Goal: Communication & Community: Participate in discussion

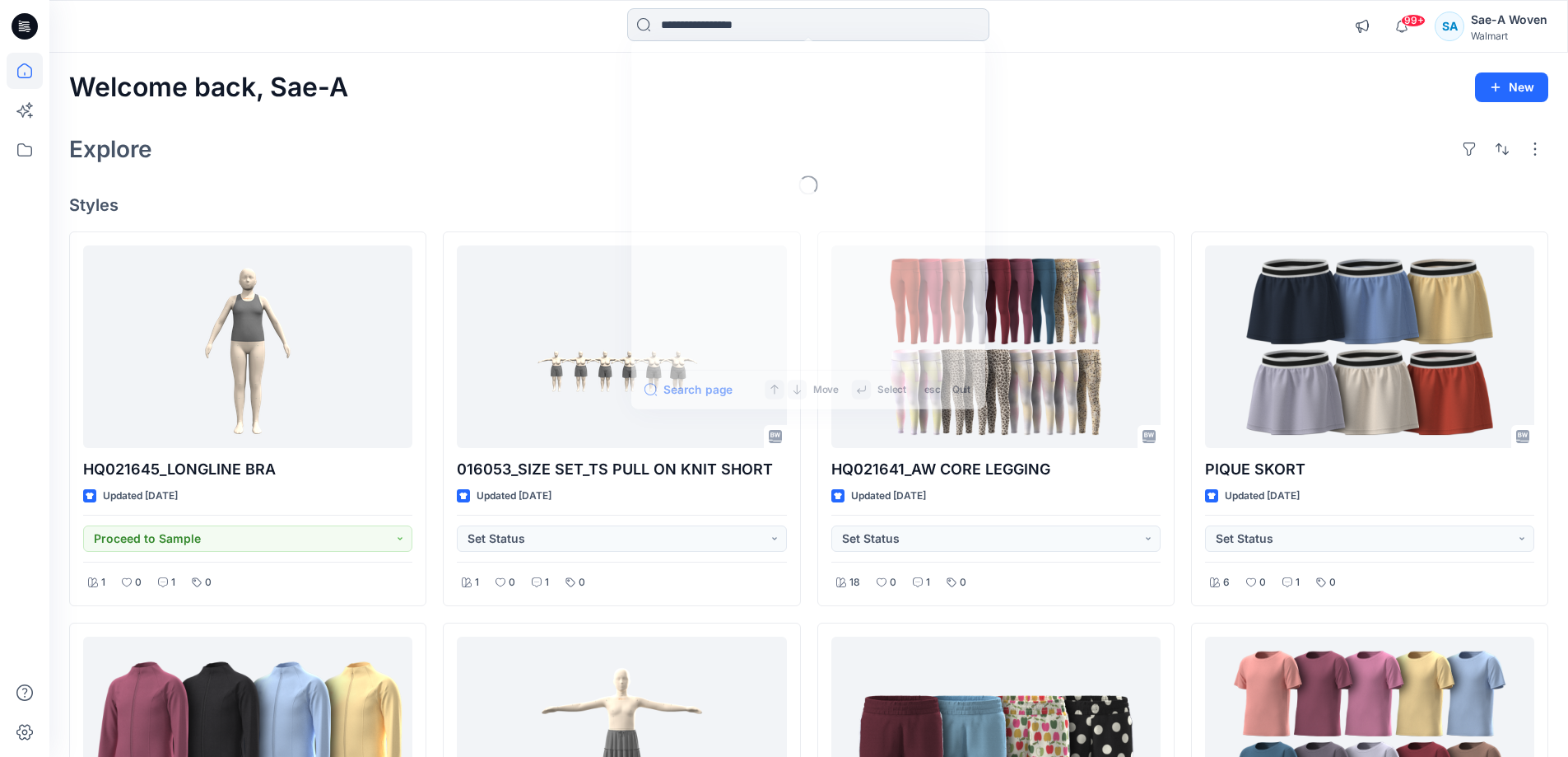
click at [741, 31] on input at bounding box center [808, 25] width 362 height 33
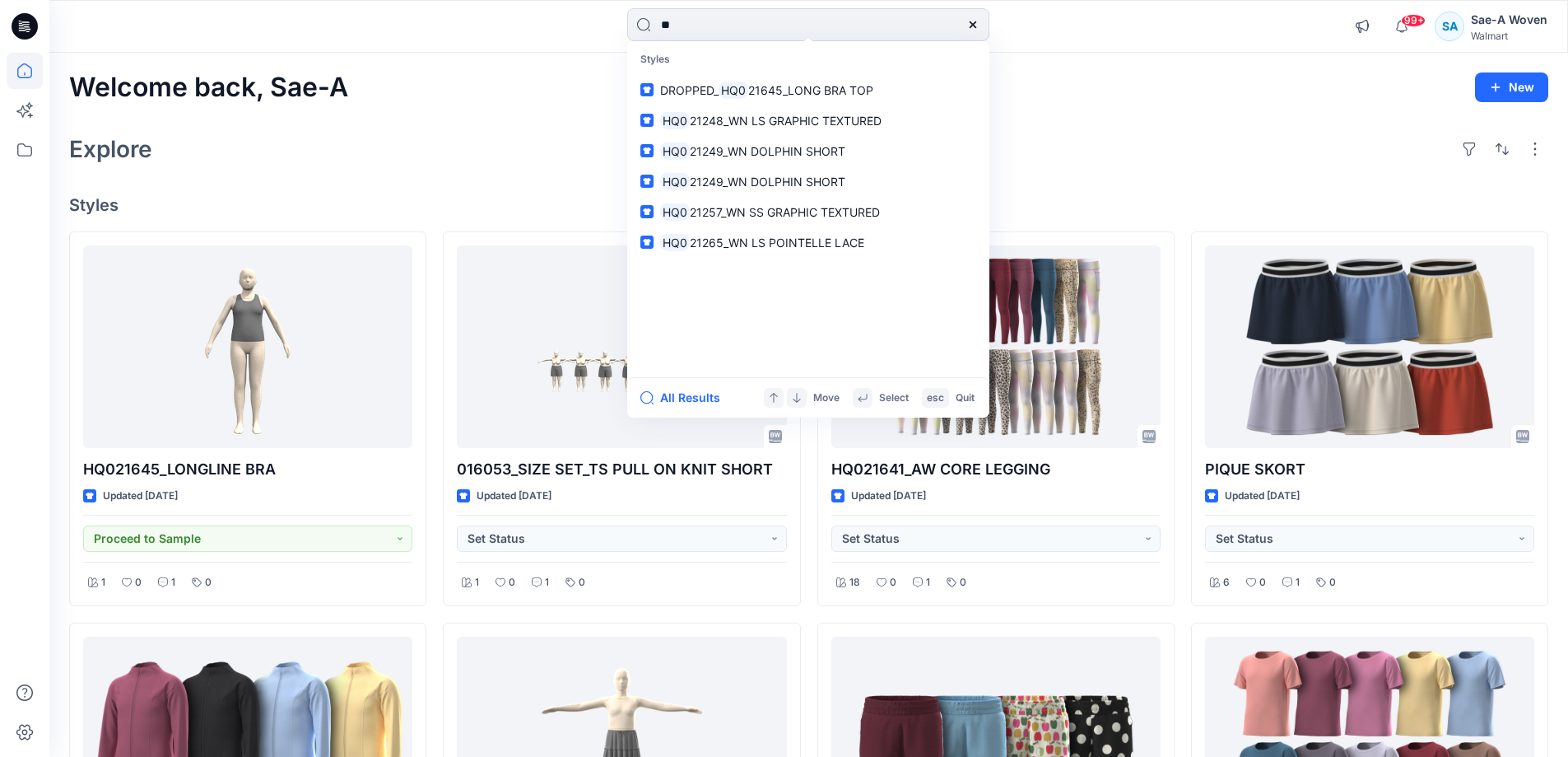
type input "*"
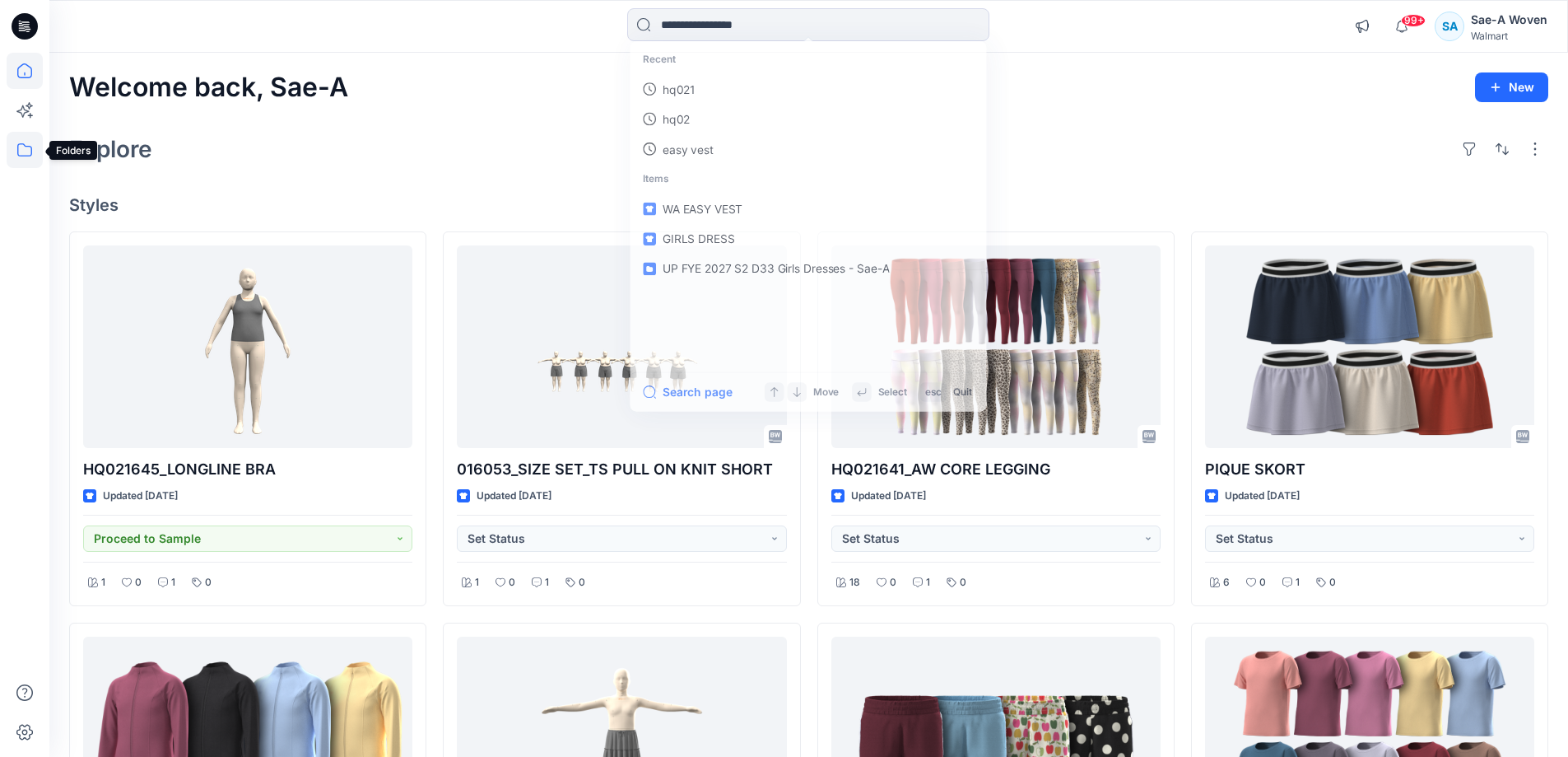
click at [33, 158] on icon at bounding box center [25, 150] width 36 height 36
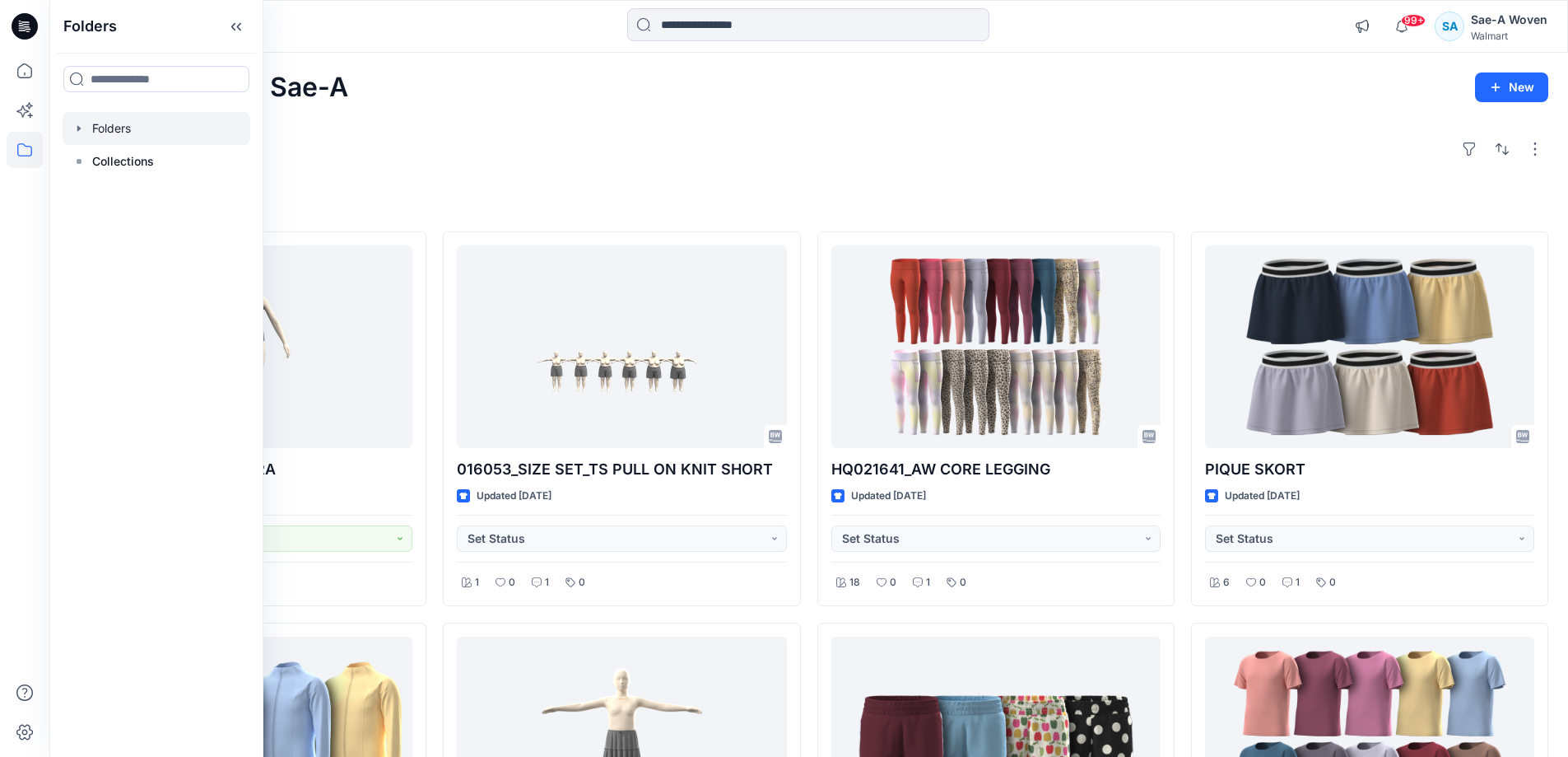
click at [114, 132] on div at bounding box center [156, 128] width 187 height 33
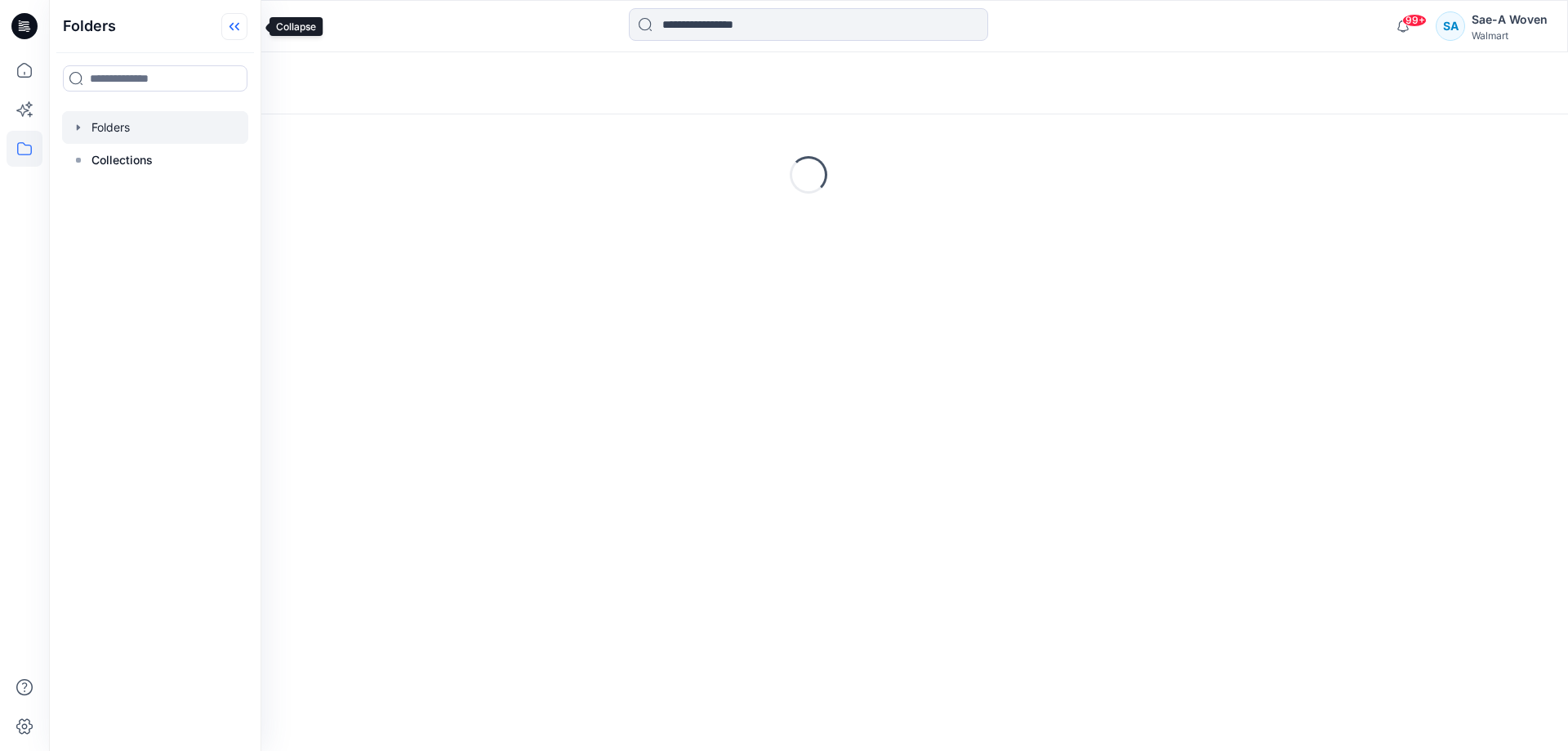
click at [245, 20] on icon at bounding box center [234, 26] width 26 height 27
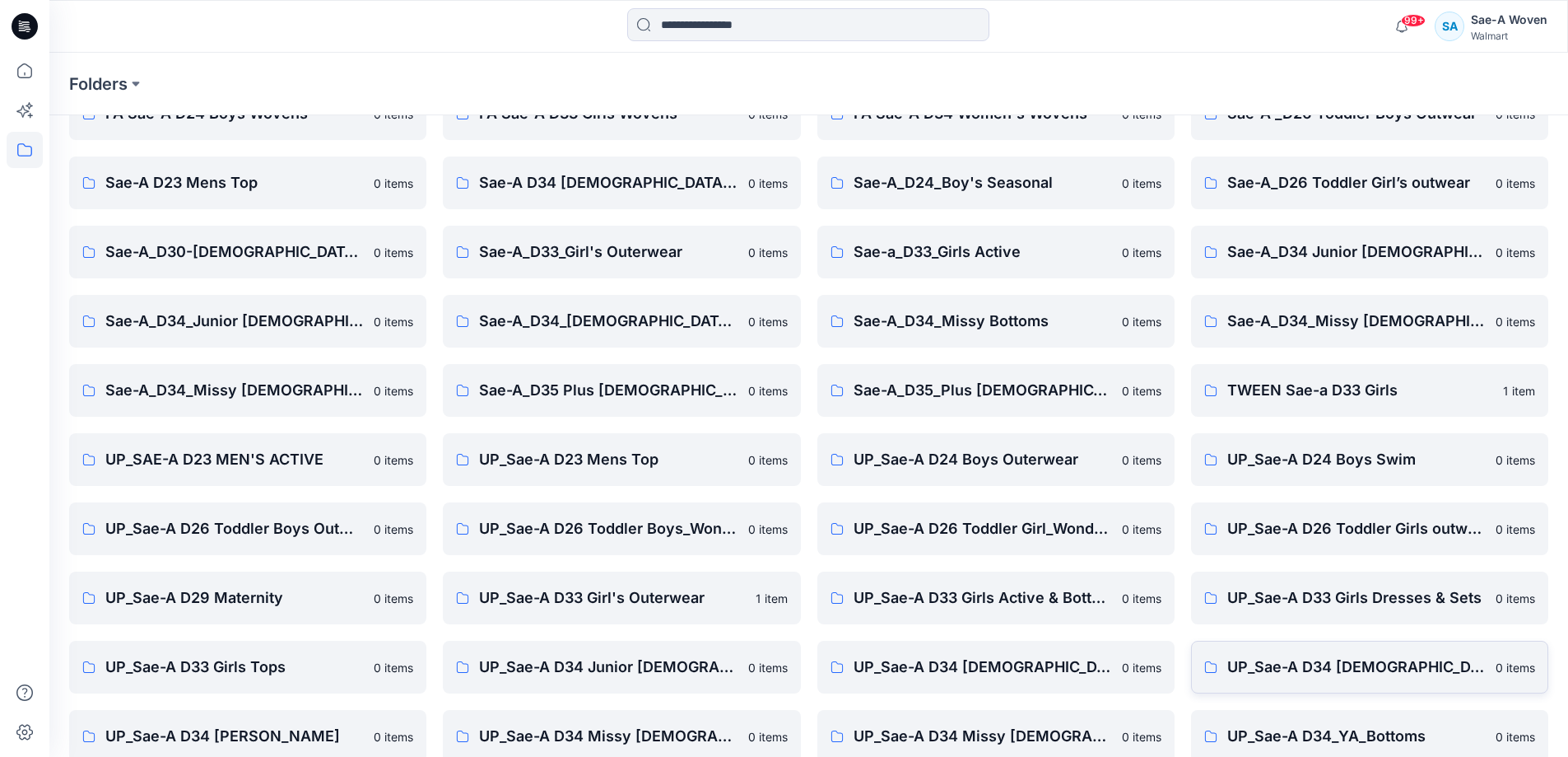
scroll to position [188, 0]
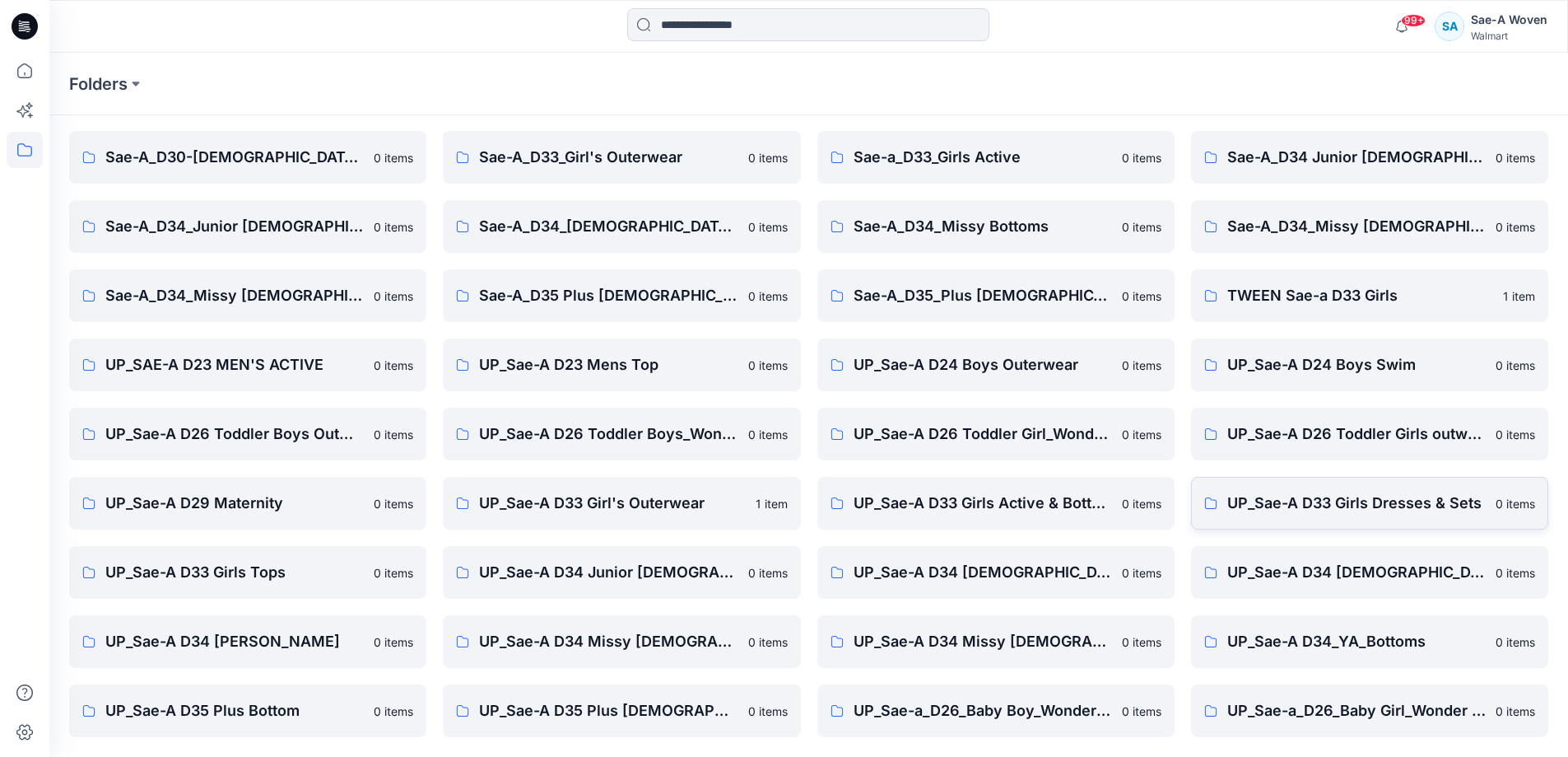
click at [1407, 525] on link "UP_Sae-A D33 Girls Dresses & Sets 0 items" at bounding box center [1369, 504] width 357 height 53
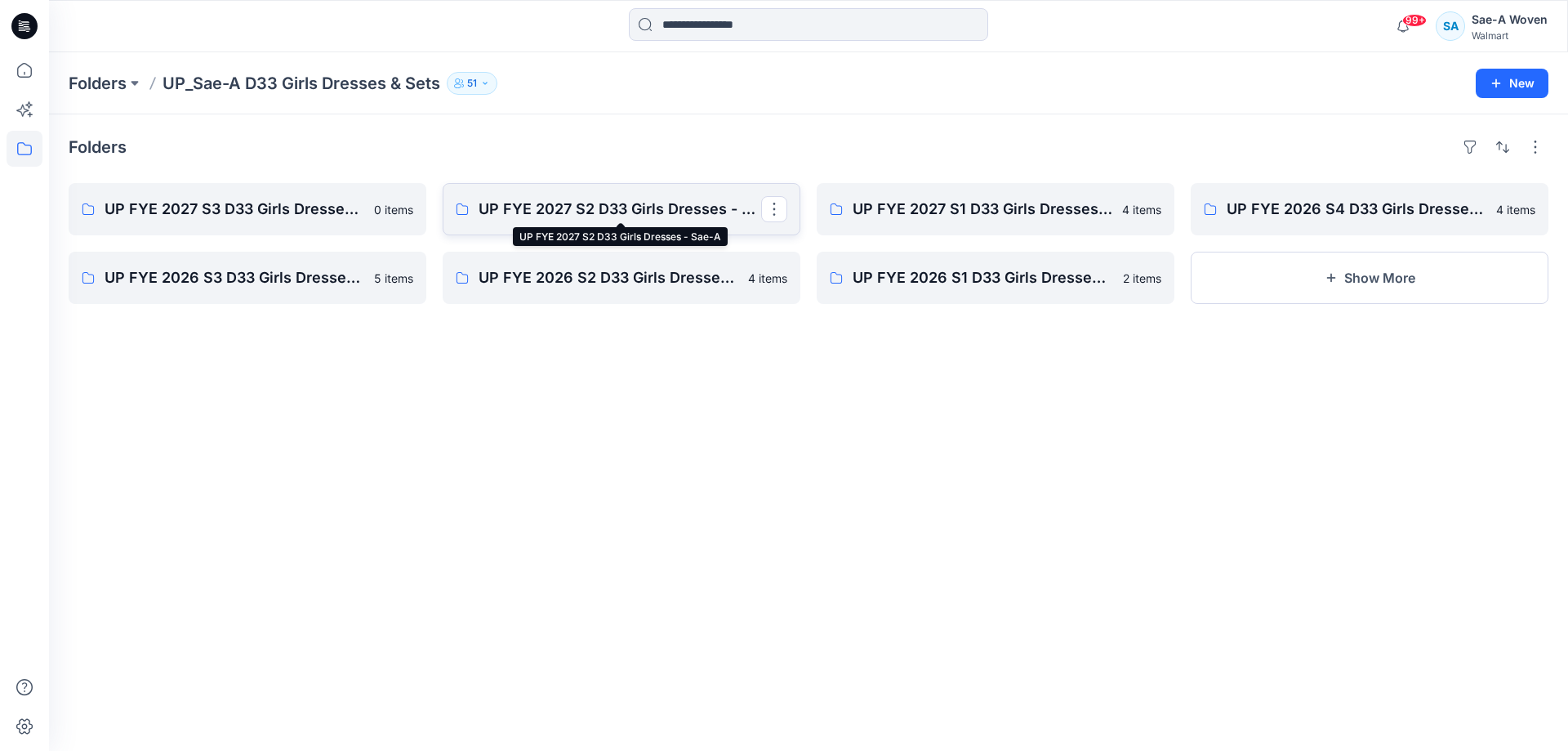
click at [704, 211] on p "UP FYE 2027 S2 D33 Girls Dresses - Sae-A" at bounding box center [619, 209] width 283 height 23
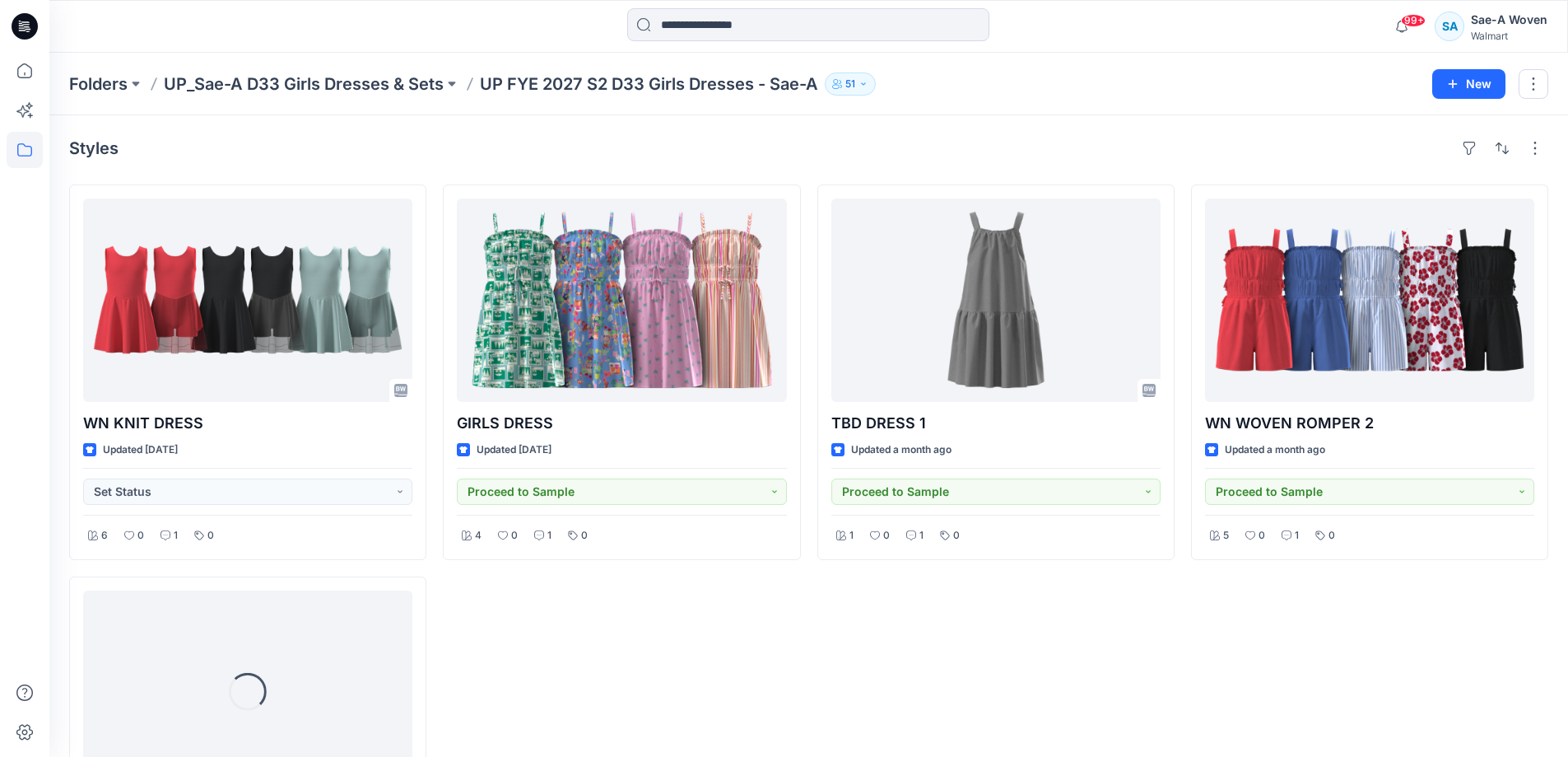
click at [909, 647] on div "TBD DRESS 1 Updated a month ago Proceed to Sample 1 0 1 0" at bounding box center [995, 568] width 357 height 767
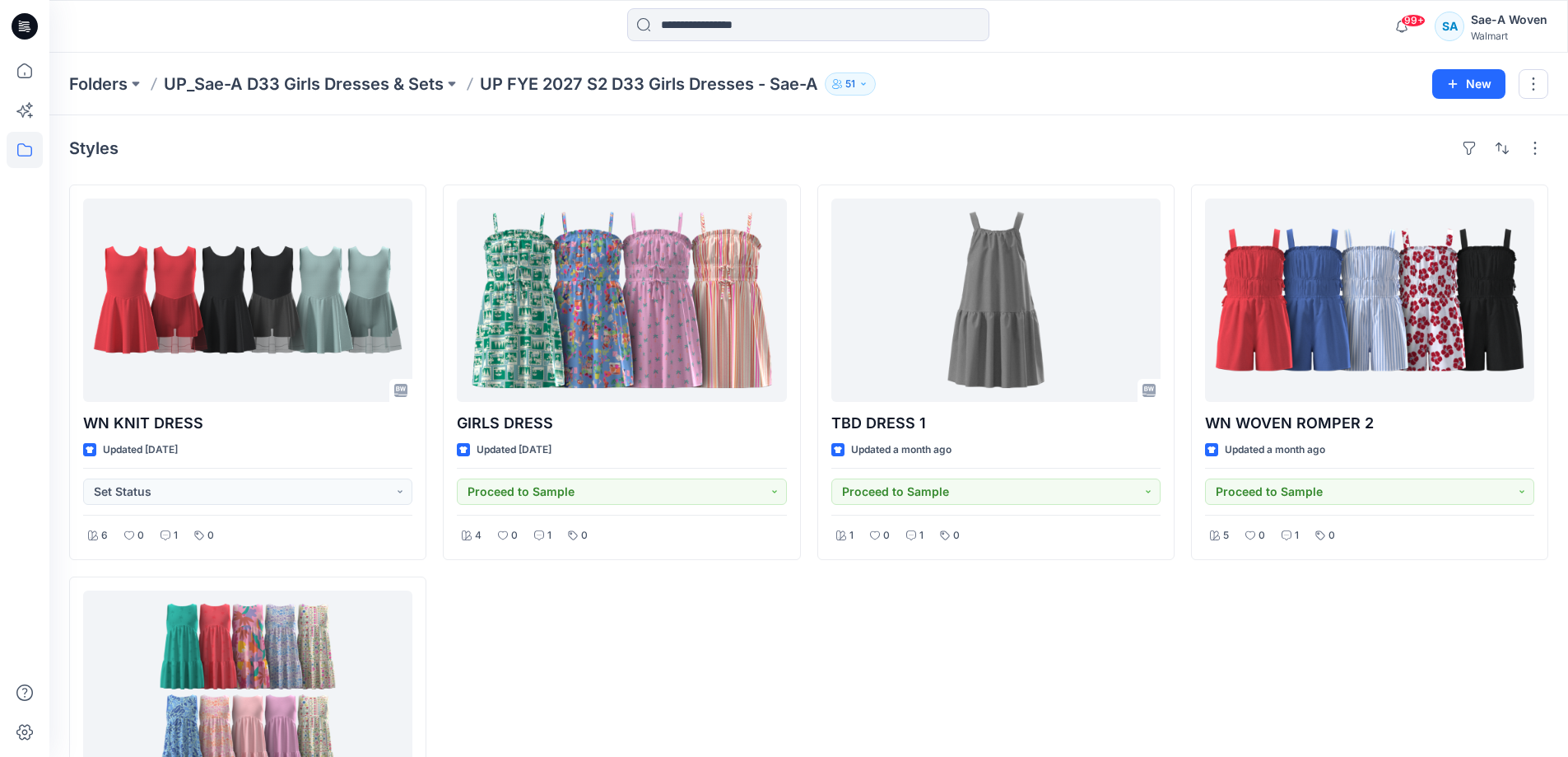
click at [869, 643] on div "TBD DRESS 1 Updated a month ago Proceed to Sample 1 0 1 0" at bounding box center [995, 568] width 357 height 767
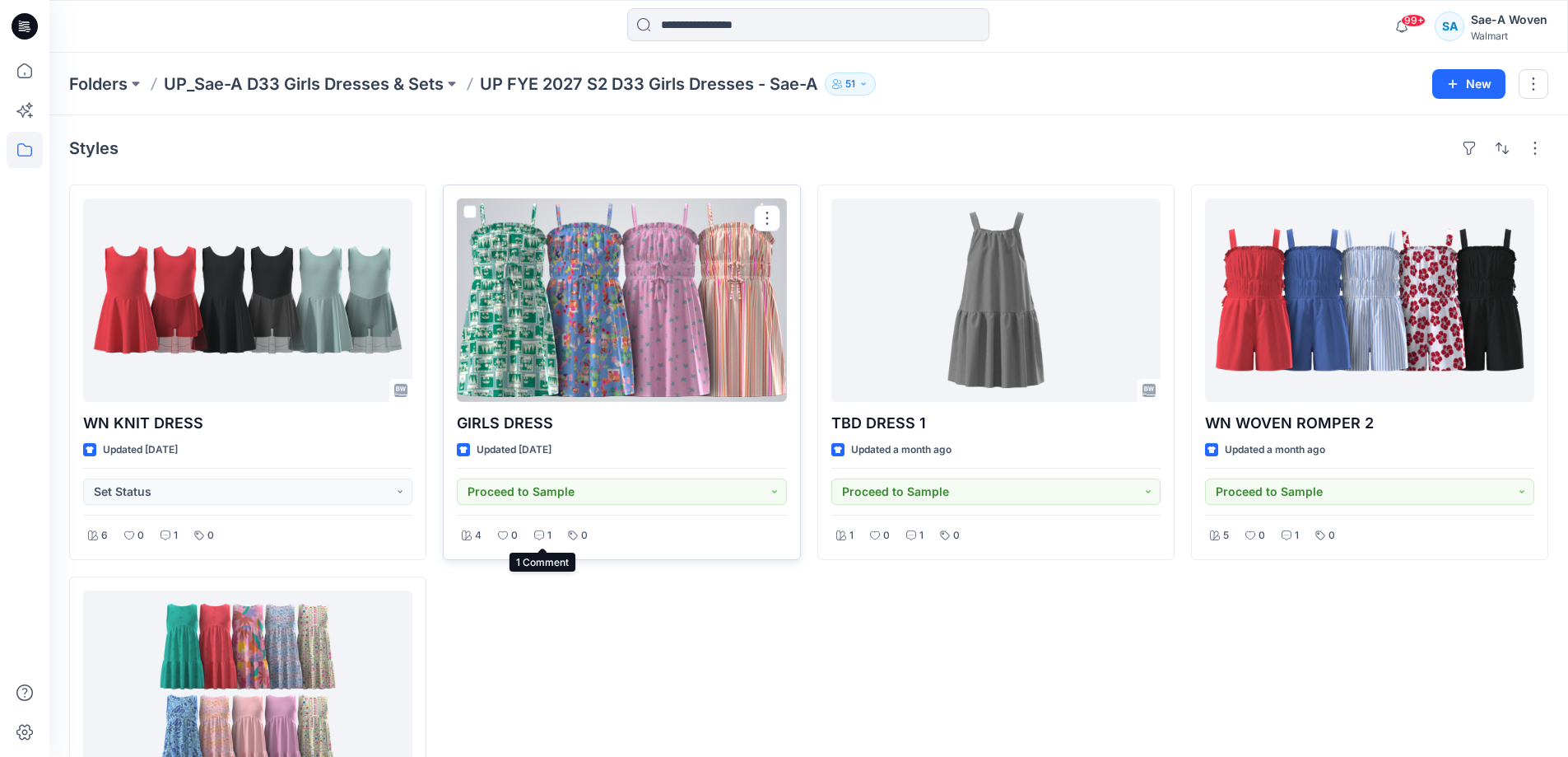
click at [546, 537] on div "1" at bounding box center [543, 535] width 27 height 21
click at [603, 332] on div at bounding box center [621, 301] width 330 height 204
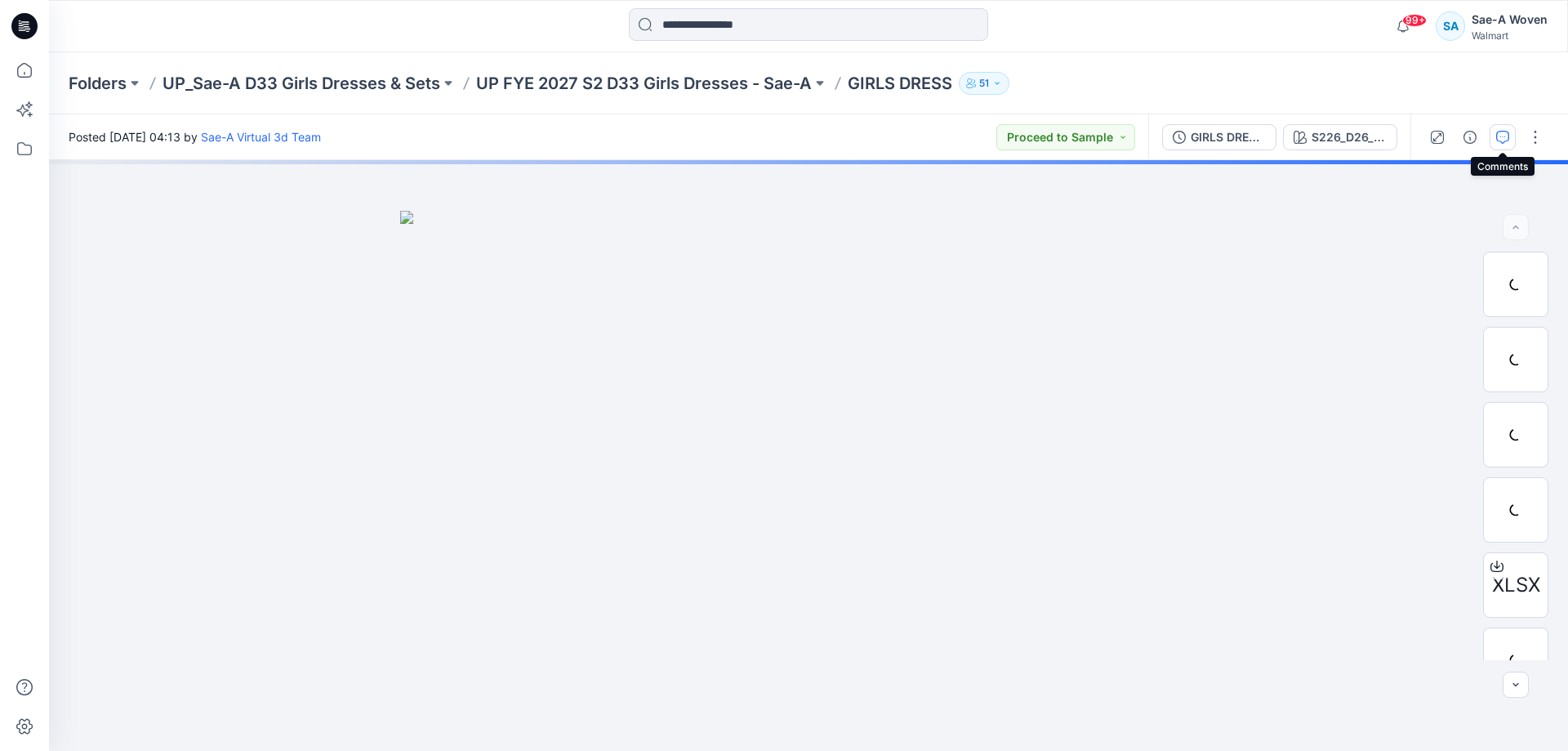
click at [1497, 140] on icon "button" at bounding box center [1503, 137] width 13 height 13
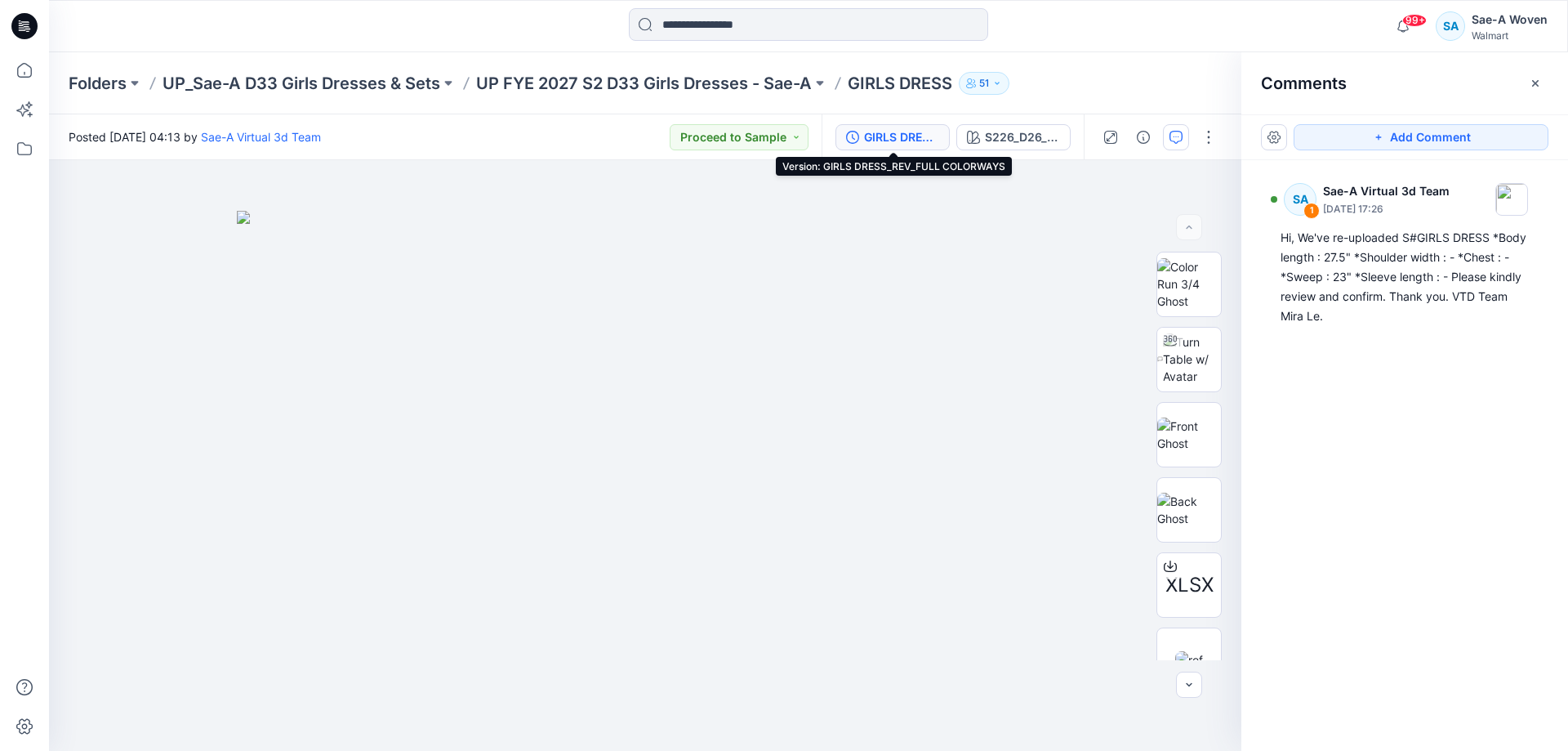
click at [862, 134] on button "GIRLS DRESS_REV_FULL COLORWAYS" at bounding box center [893, 137] width 115 height 26
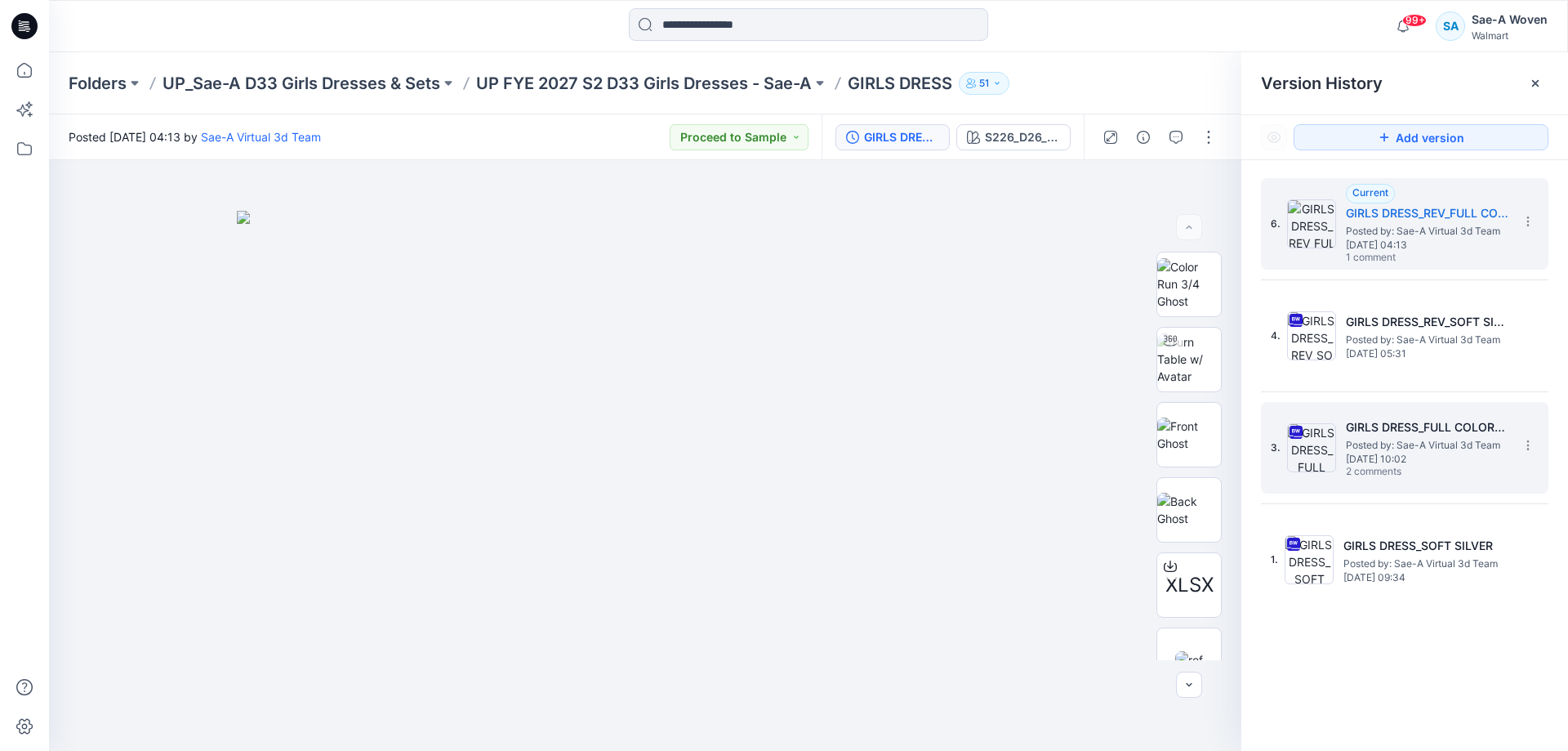
click at [1419, 445] on span "Posted by: Sae-A Virtual 3d Team" at bounding box center [1428, 444] width 163 height 16
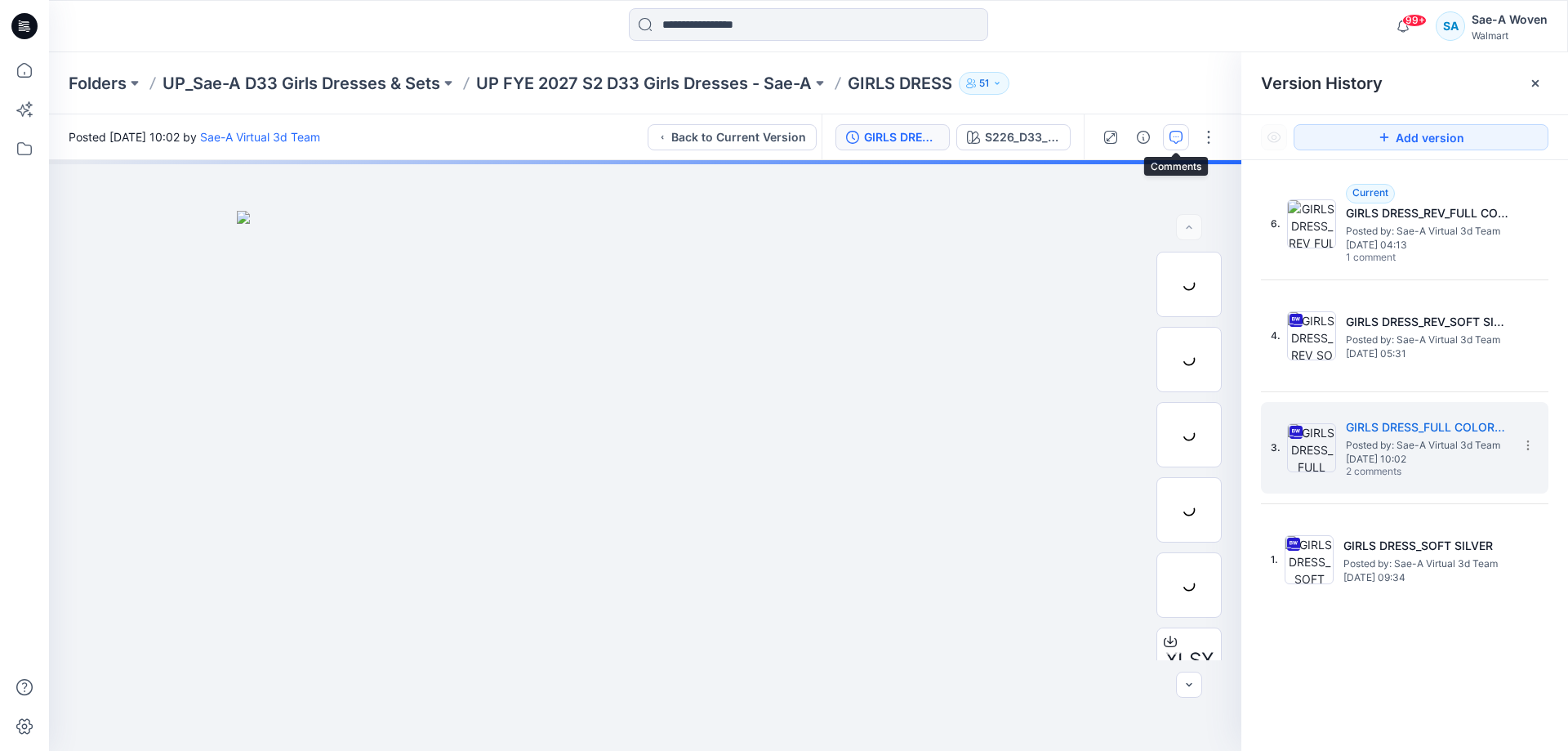
click at [1166, 137] on button "button" at bounding box center [1176, 137] width 26 height 26
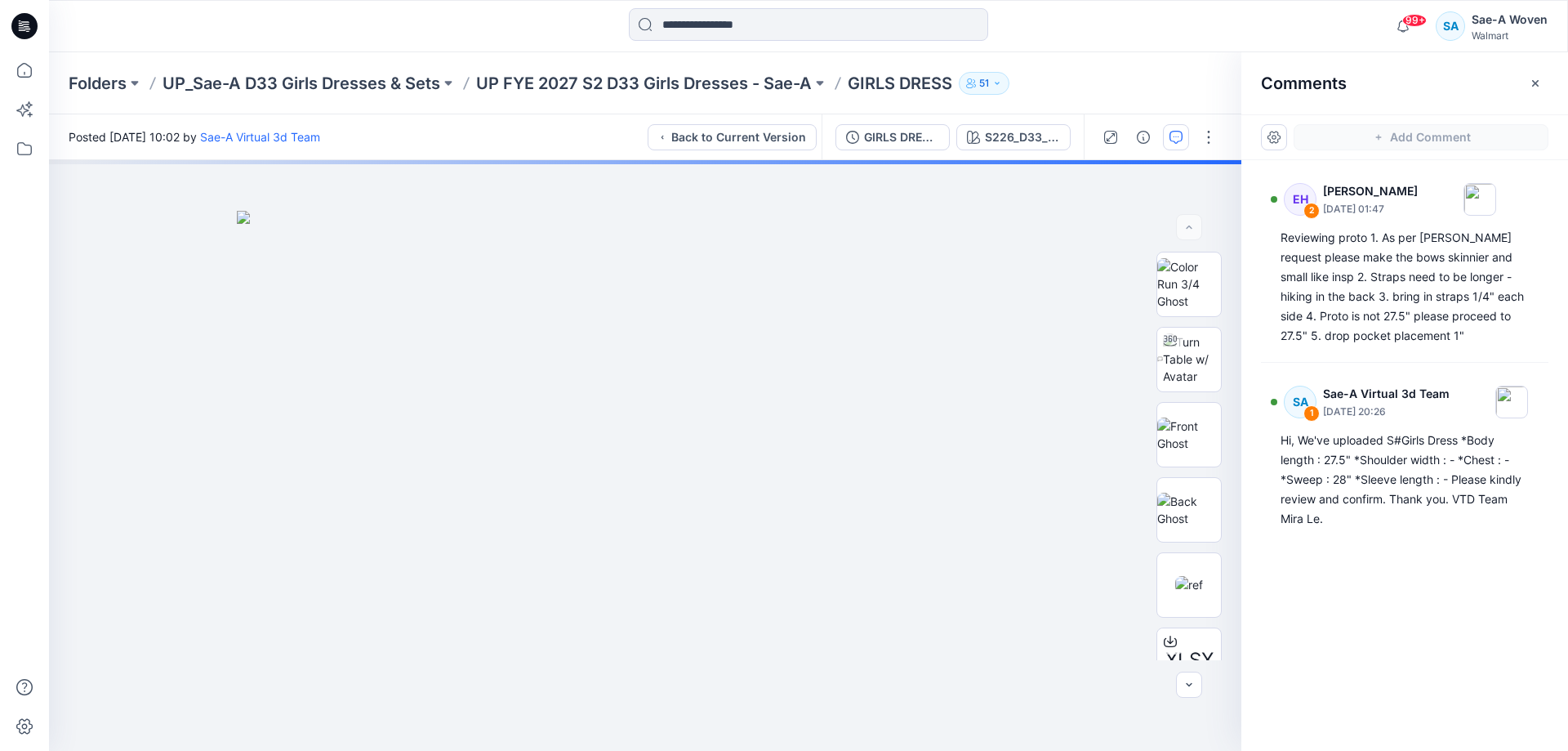
click at [1456, 651] on div "EH 2 [PERSON_NAME] [DATE] 01:47 Reviewing proto 1. As per [PERSON_NAME] request…" at bounding box center [1405, 425] width 327 height 530
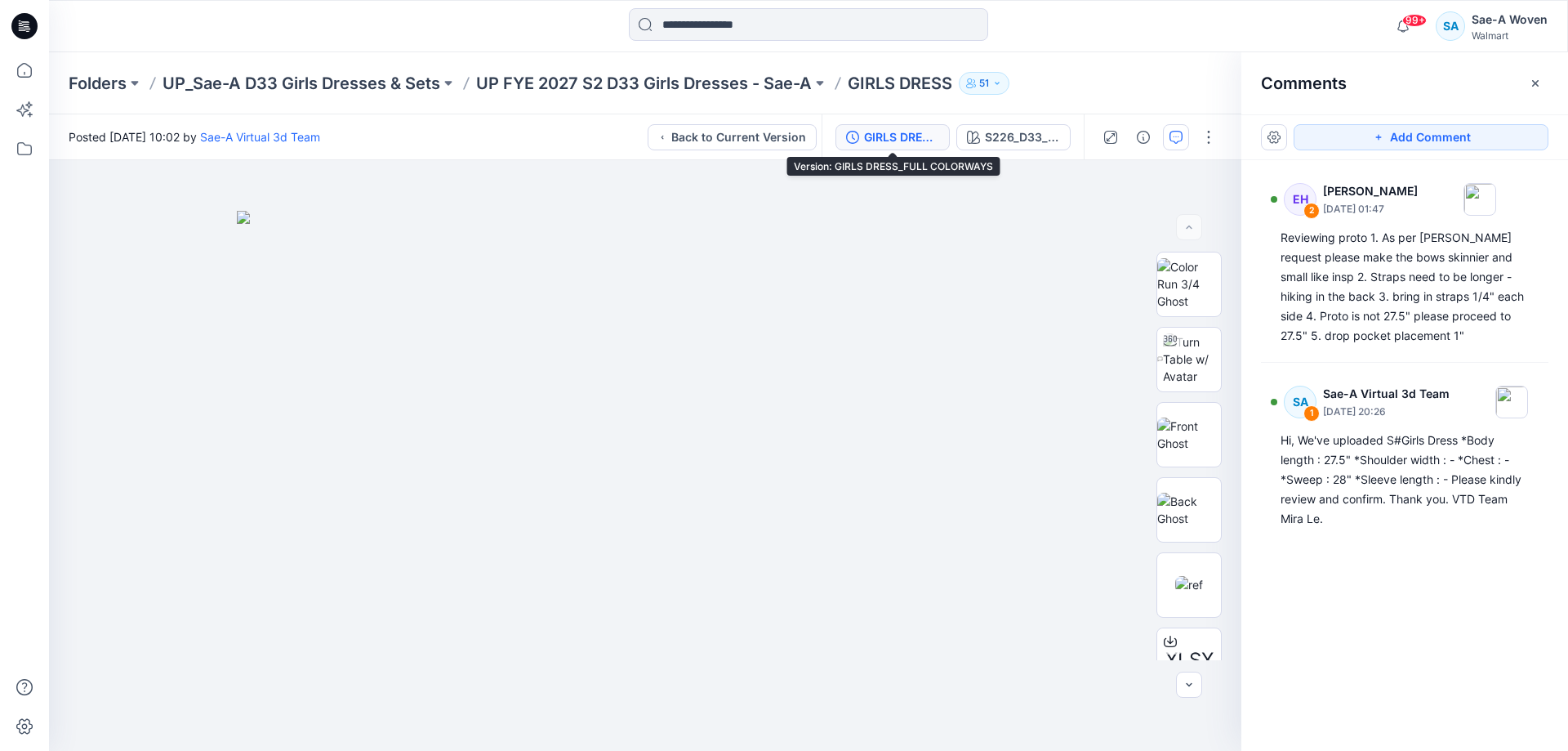
click at [903, 144] on div "GIRLS DRESS_FULL COLORWAYS" at bounding box center [901, 137] width 75 height 18
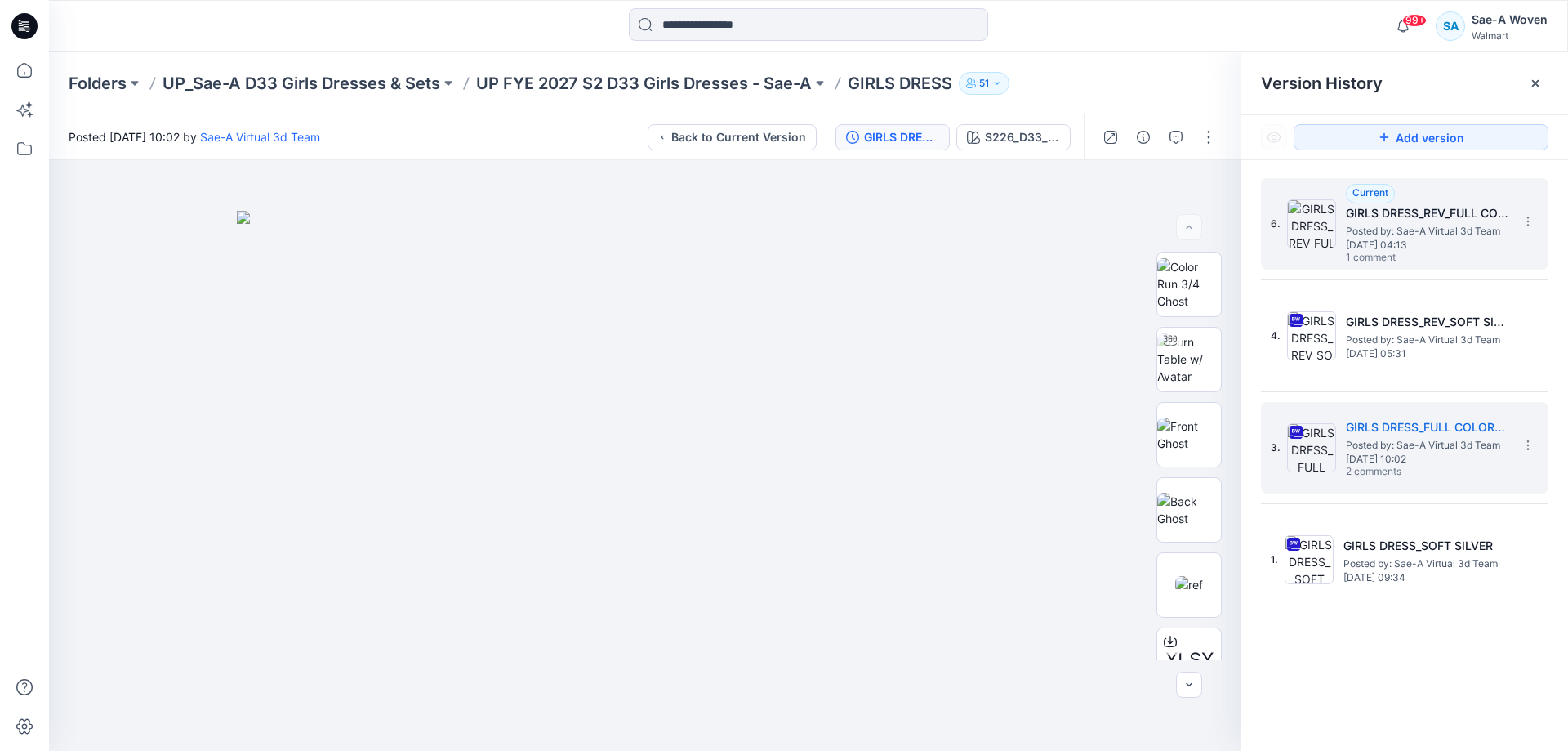
click at [1478, 252] on div "Current GIRLS DRESS_REV_FULL COLORWAYS Posted by: Sae-A Virtual 3d Team [DATE] …" at bounding box center [1428, 223] width 163 height 81
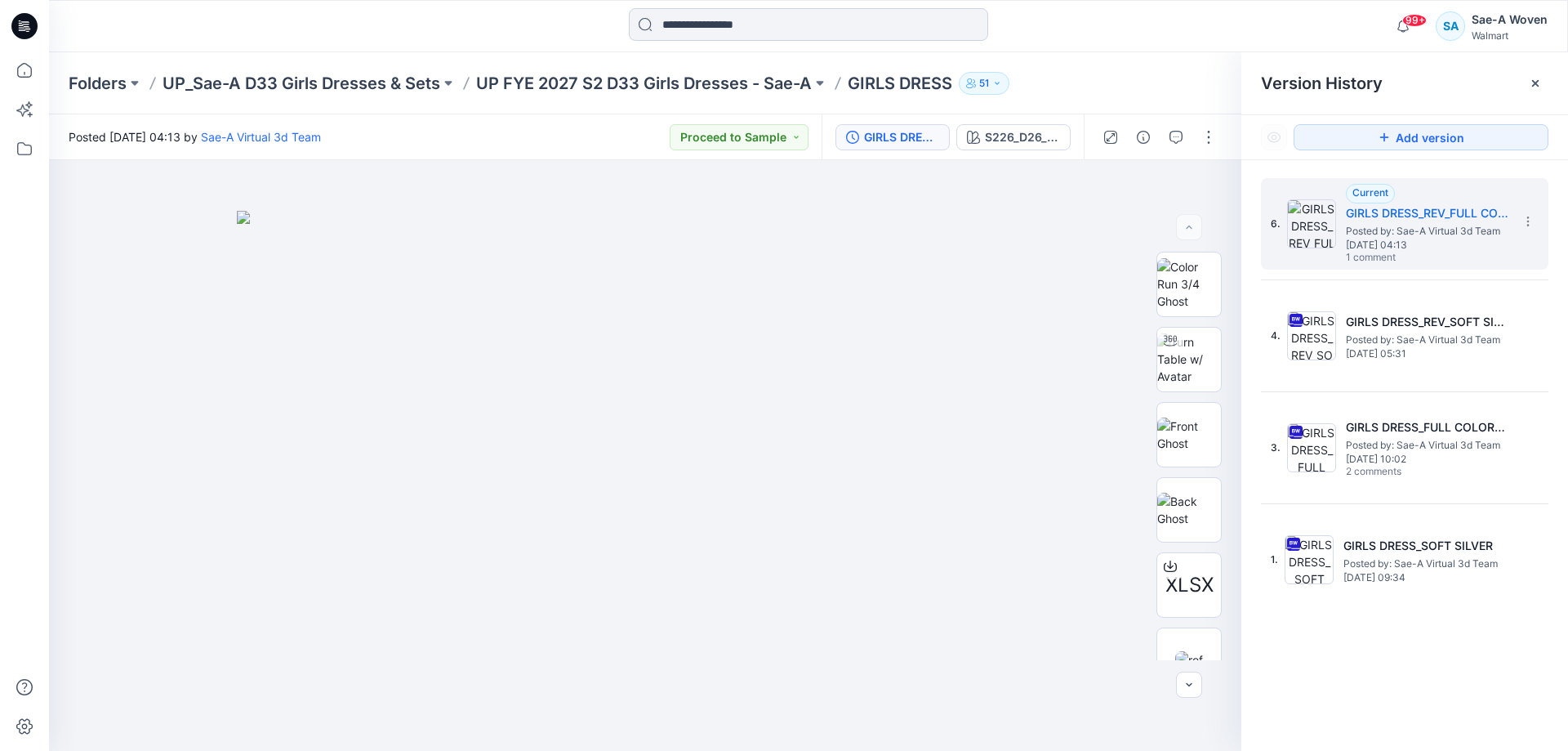
click at [837, 20] on input at bounding box center [808, 25] width 359 height 32
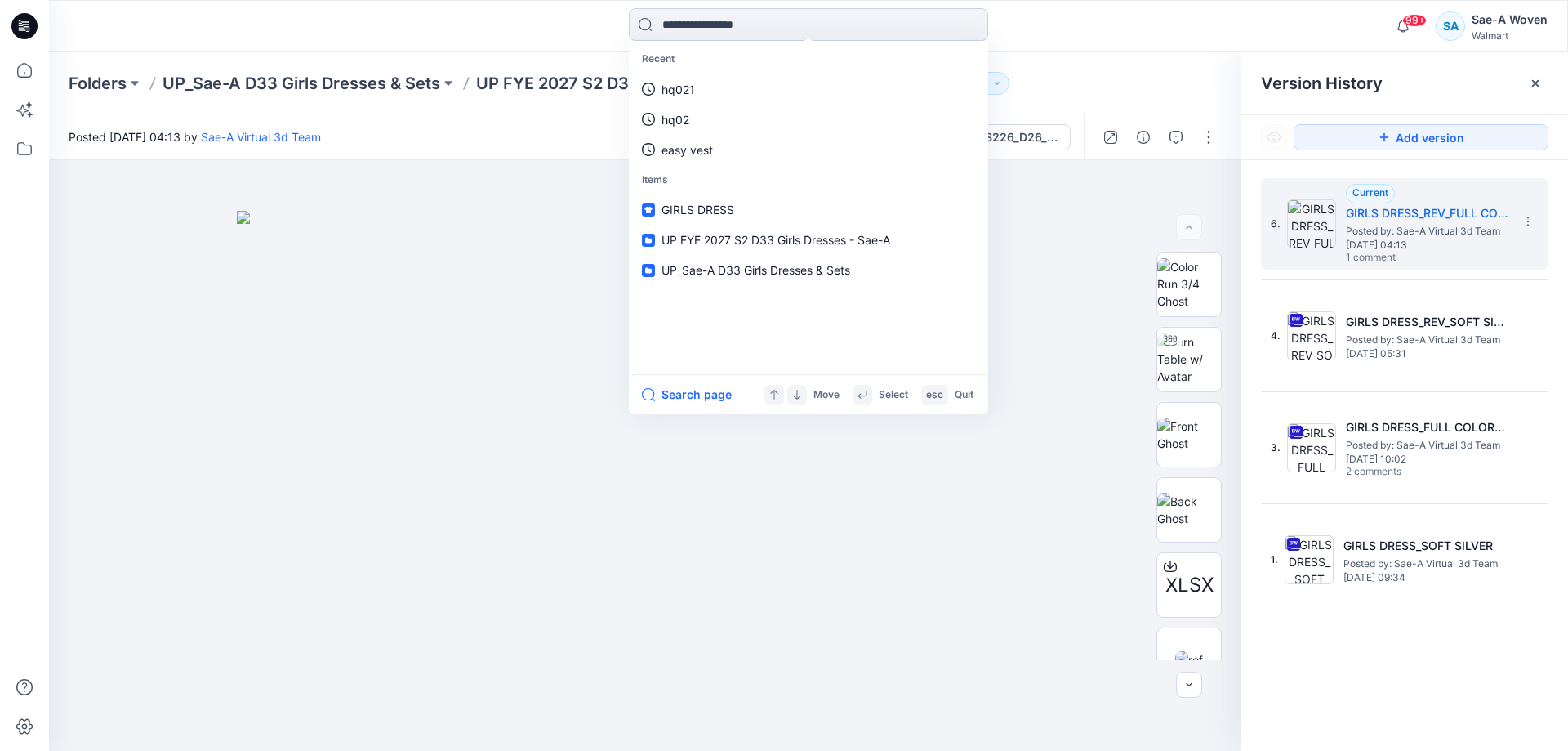
click at [898, 31] on input at bounding box center [808, 25] width 359 height 32
click at [127, 81] on p "Folders" at bounding box center [98, 83] width 58 height 23
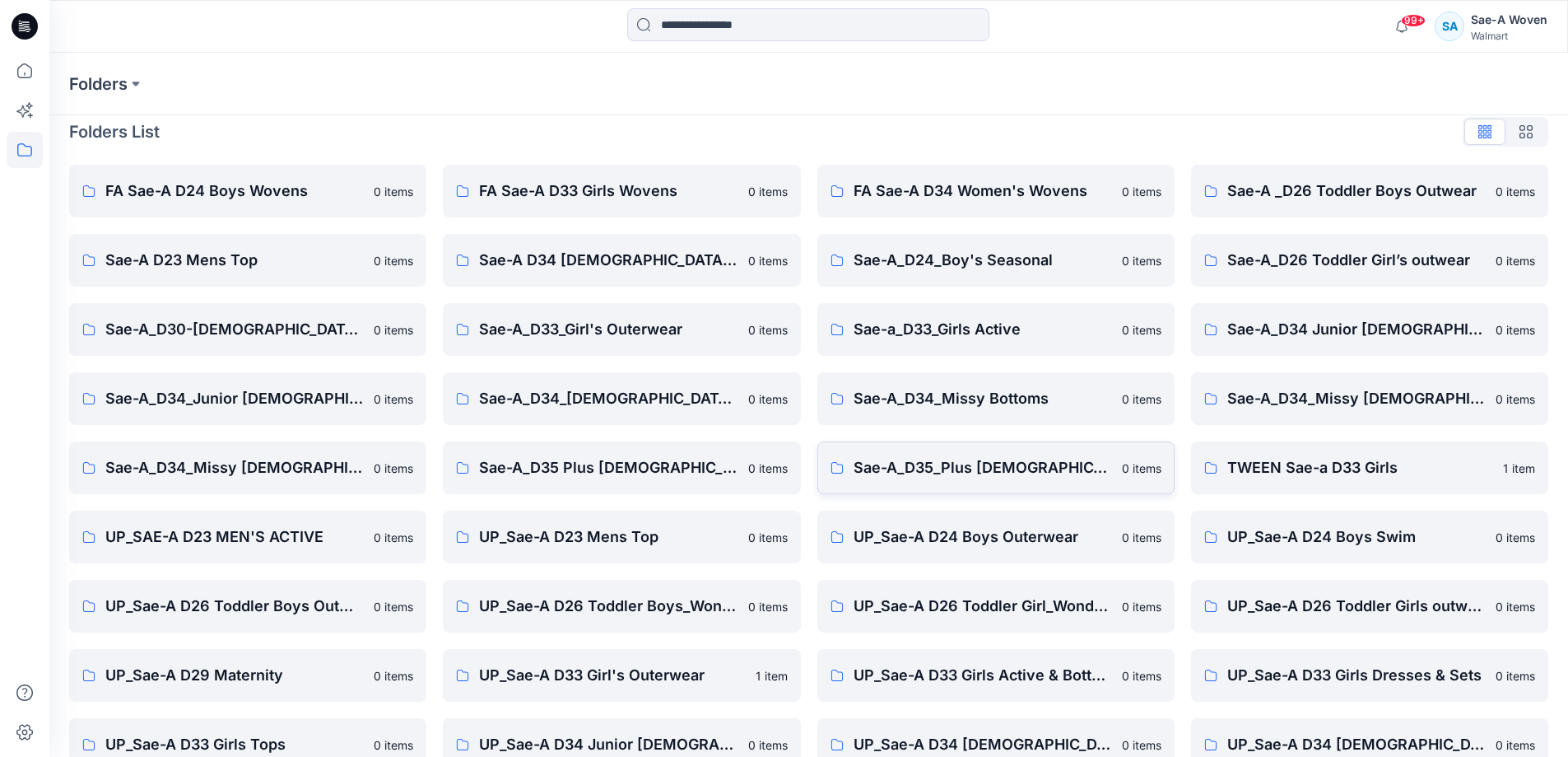
scroll to position [188, 0]
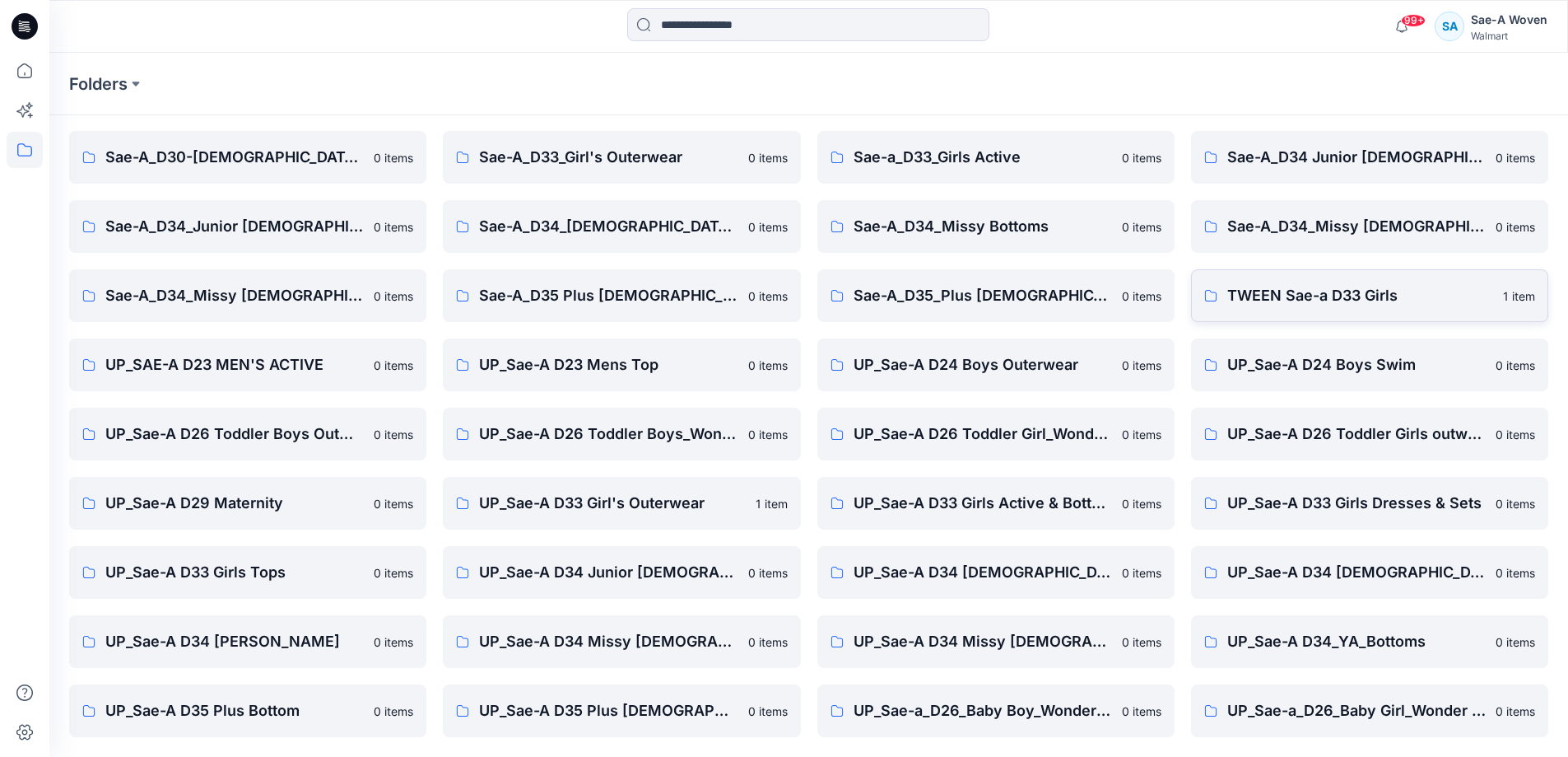
click at [1355, 317] on link "TWEEN Sae-a D33 Girls 1 item" at bounding box center [1369, 295] width 357 height 53
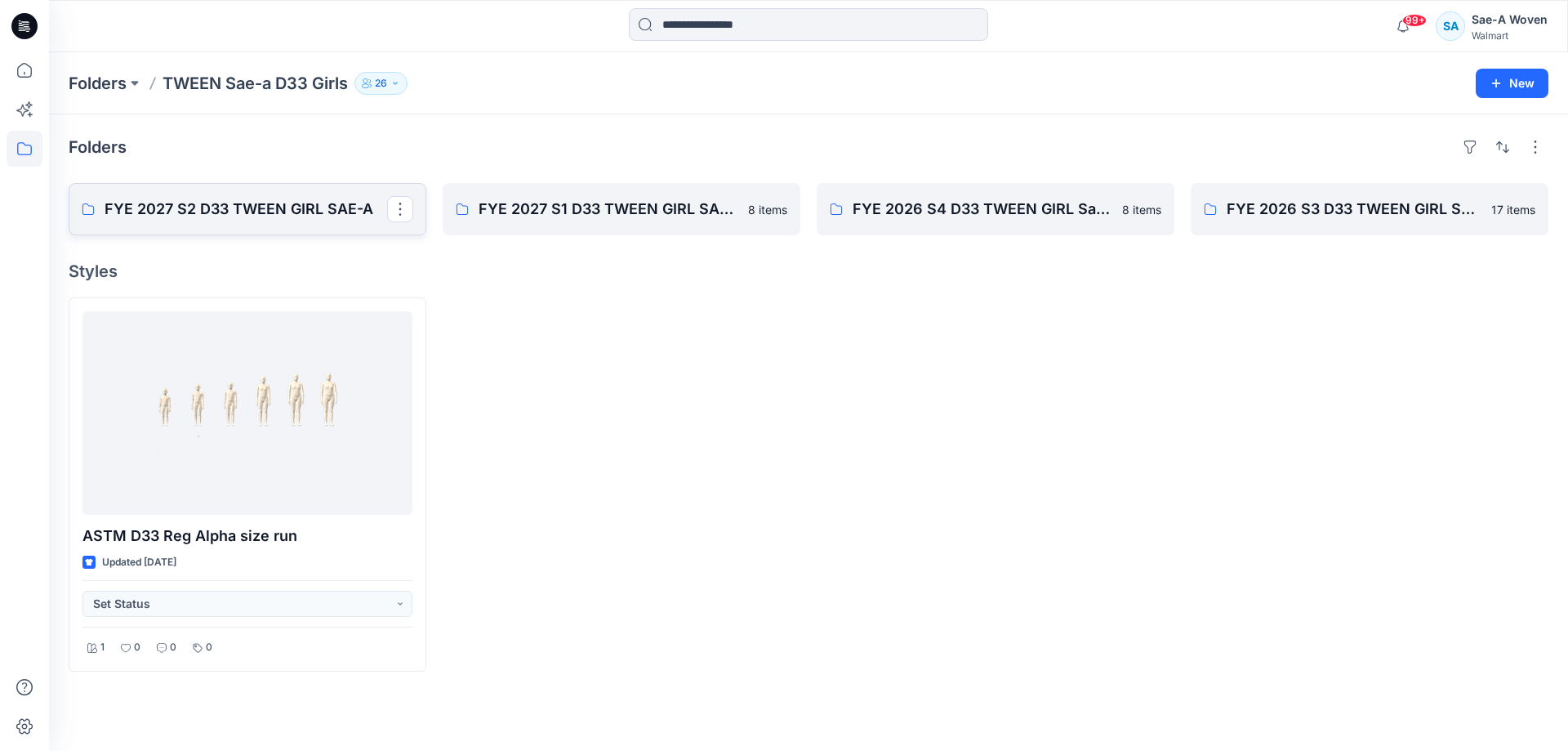
click at [259, 221] on link "FYE 2027 S2 D33 TWEEN GIRL SAE-A" at bounding box center [247, 209] width 358 height 53
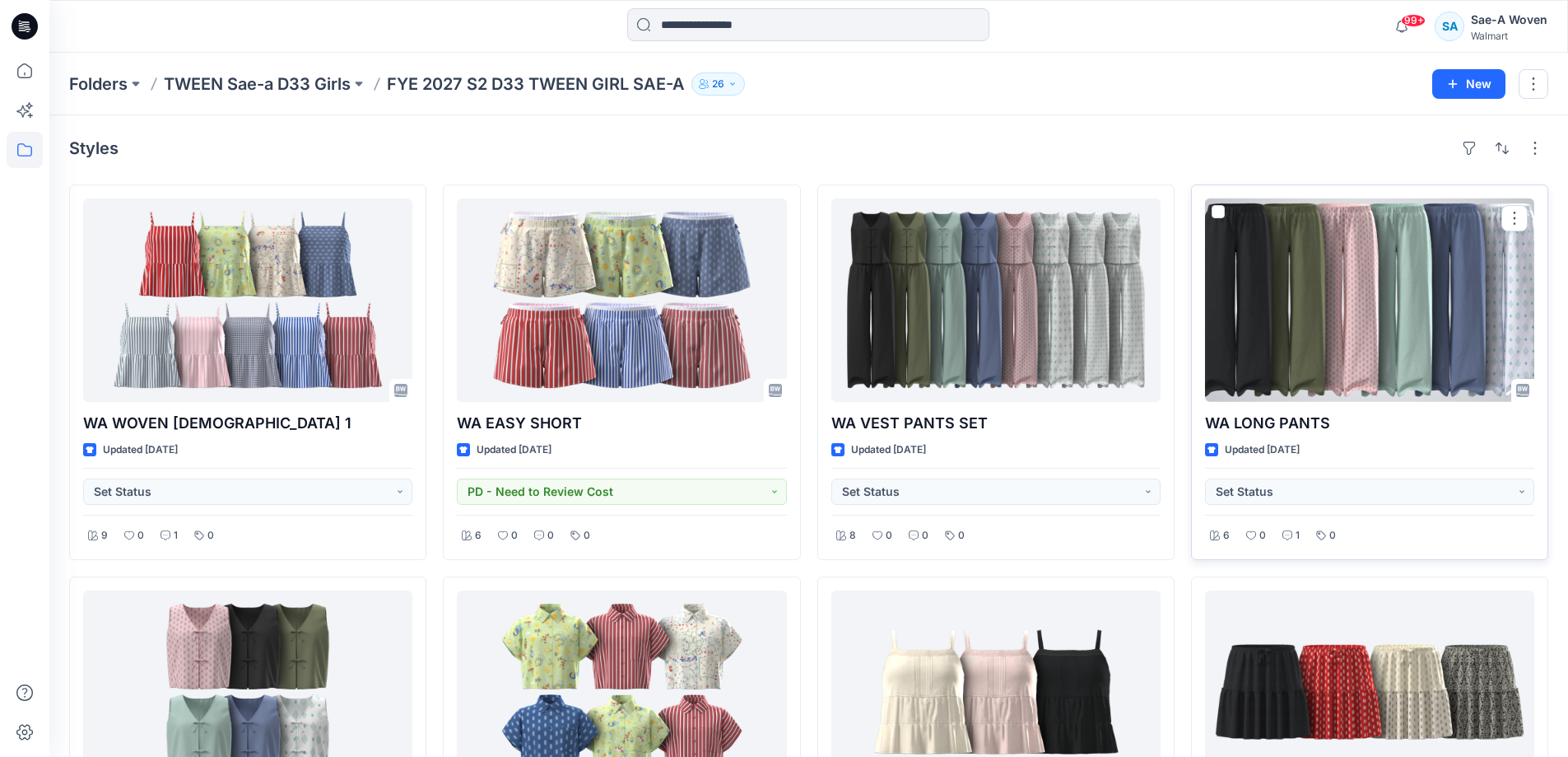
click at [1288, 422] on p "WA LONG PANTS" at bounding box center [1369, 423] width 330 height 23
click at [1387, 367] on div at bounding box center [1369, 301] width 330 height 204
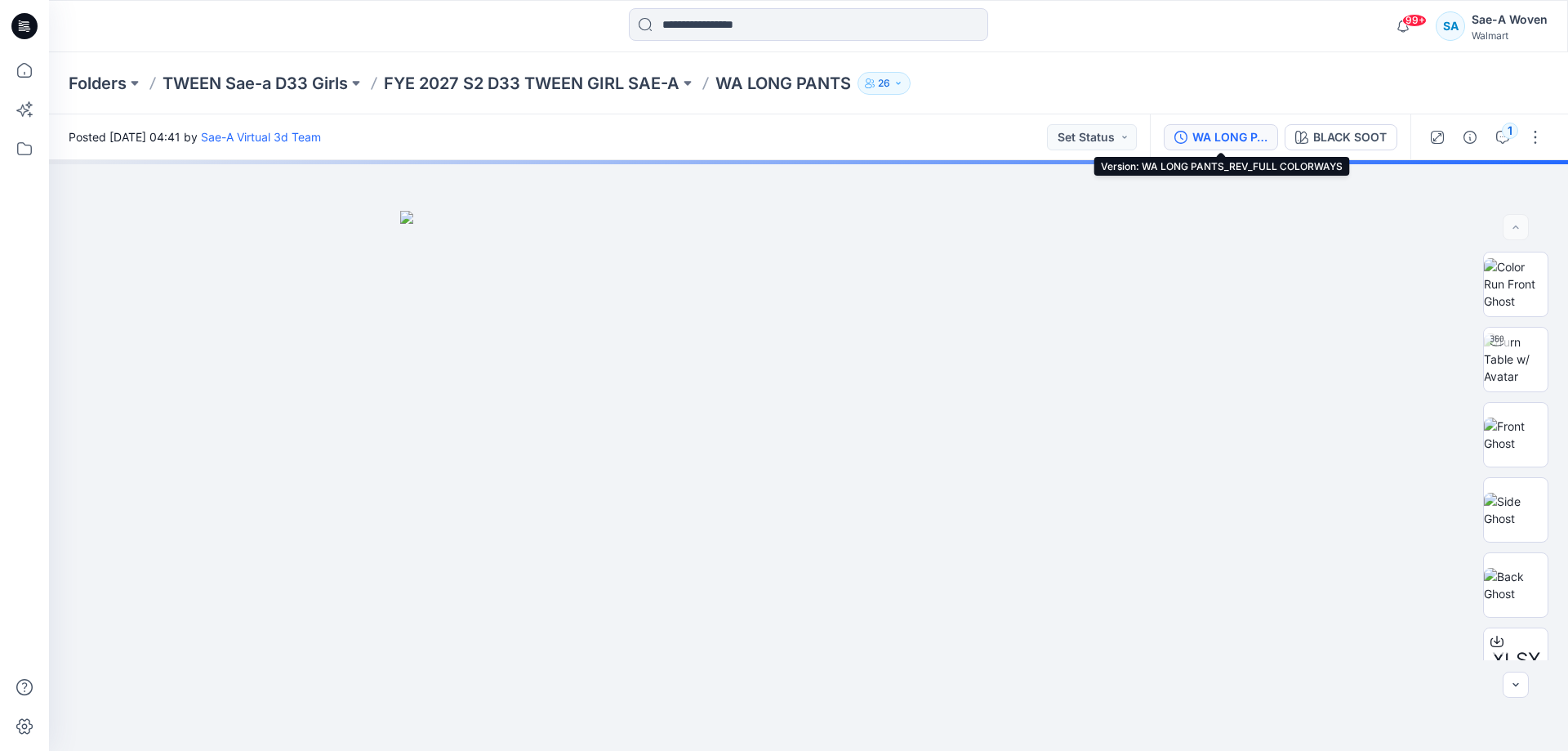
click at [1232, 138] on div "WA LONG PANTS_REV_FULL COLORWAYS" at bounding box center [1230, 137] width 75 height 18
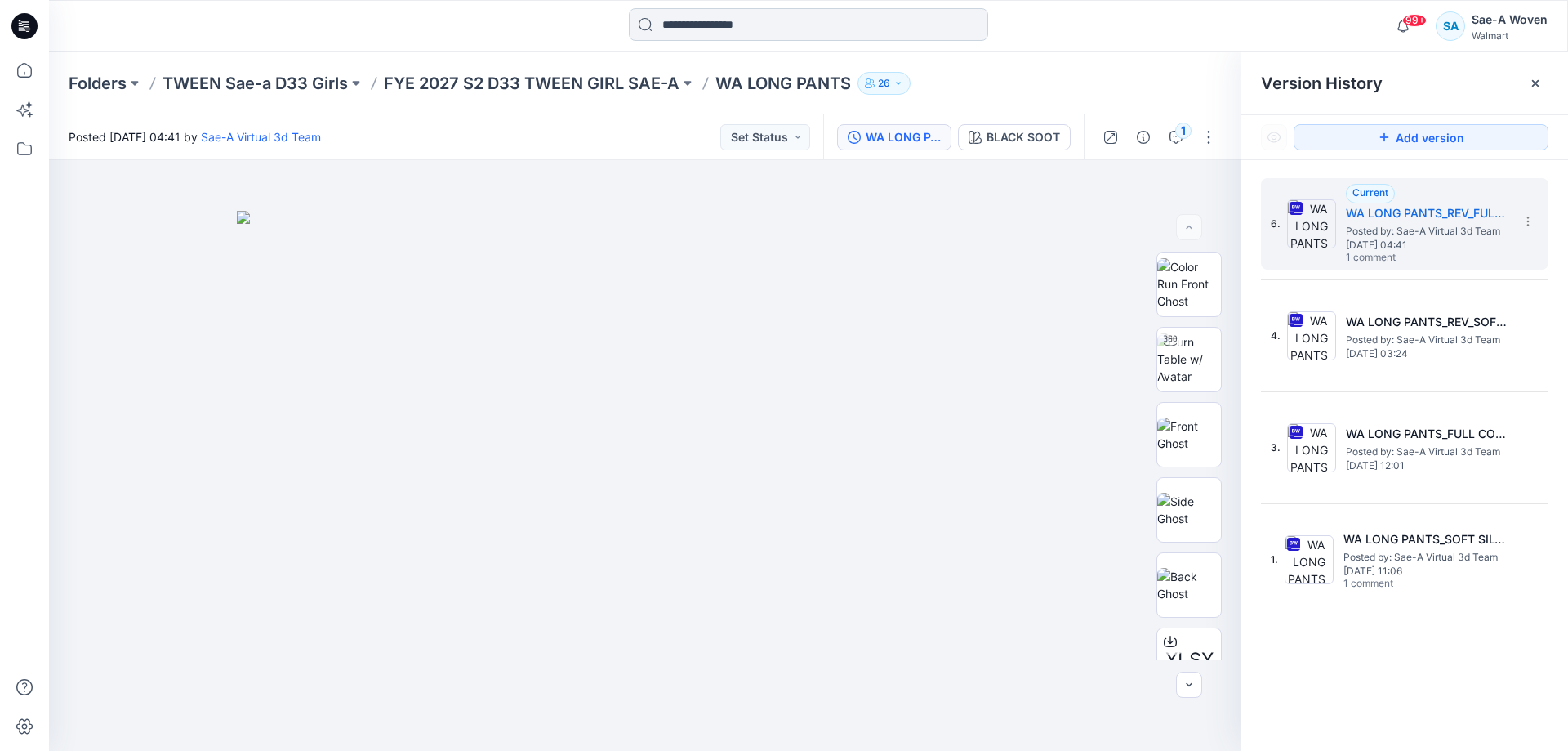
click at [768, 14] on input at bounding box center [808, 25] width 359 height 32
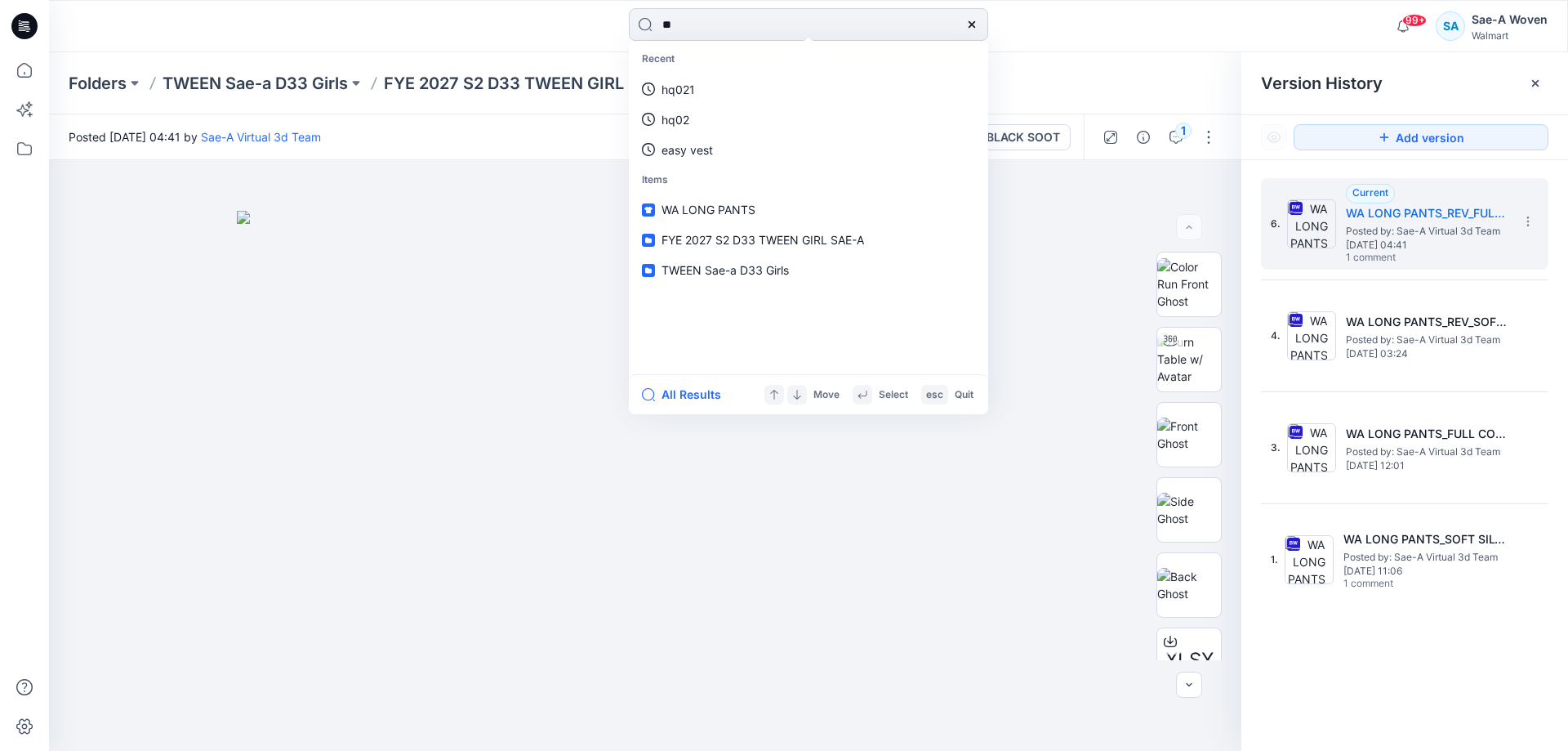
type input "*"
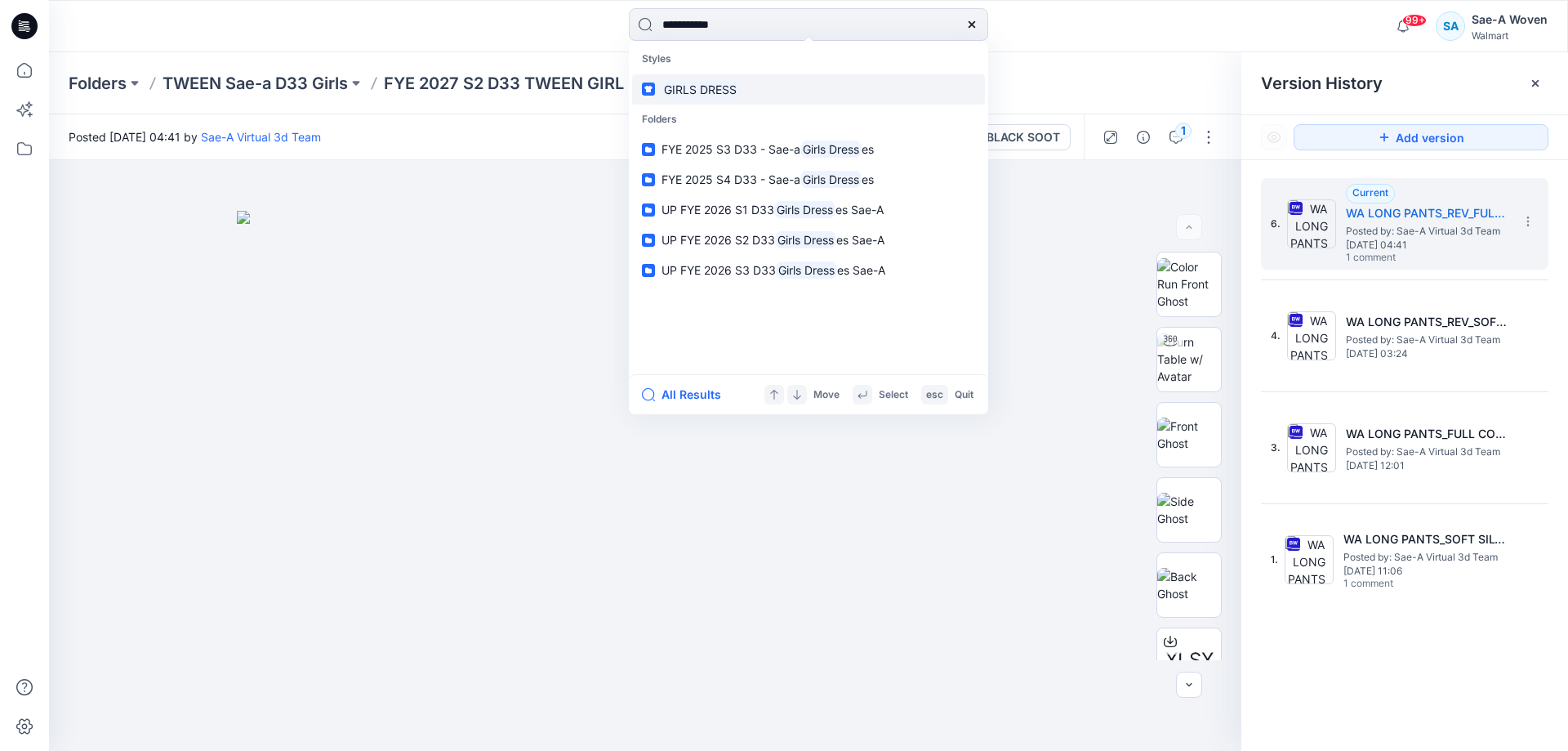
type input "**********"
click at [715, 92] on mark "GIRLS DRESS" at bounding box center [700, 89] width 77 height 19
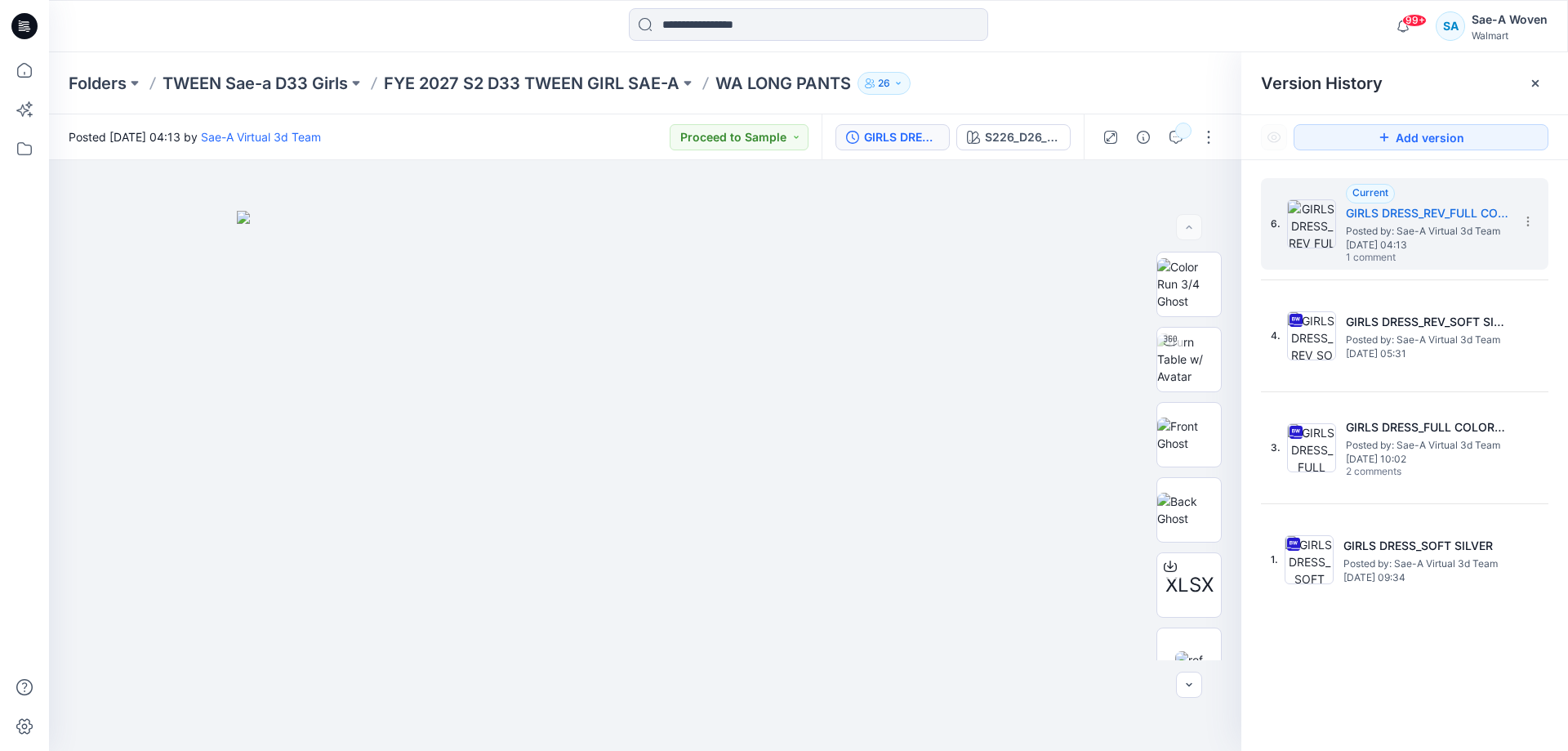
click at [1520, 275] on div "6. Current GIRLS DRESS_REV_FULL COLORWAYS Posted by: Sae-A Virtual 3d Team [DAT…" at bounding box center [1405, 392] width 287 height 427
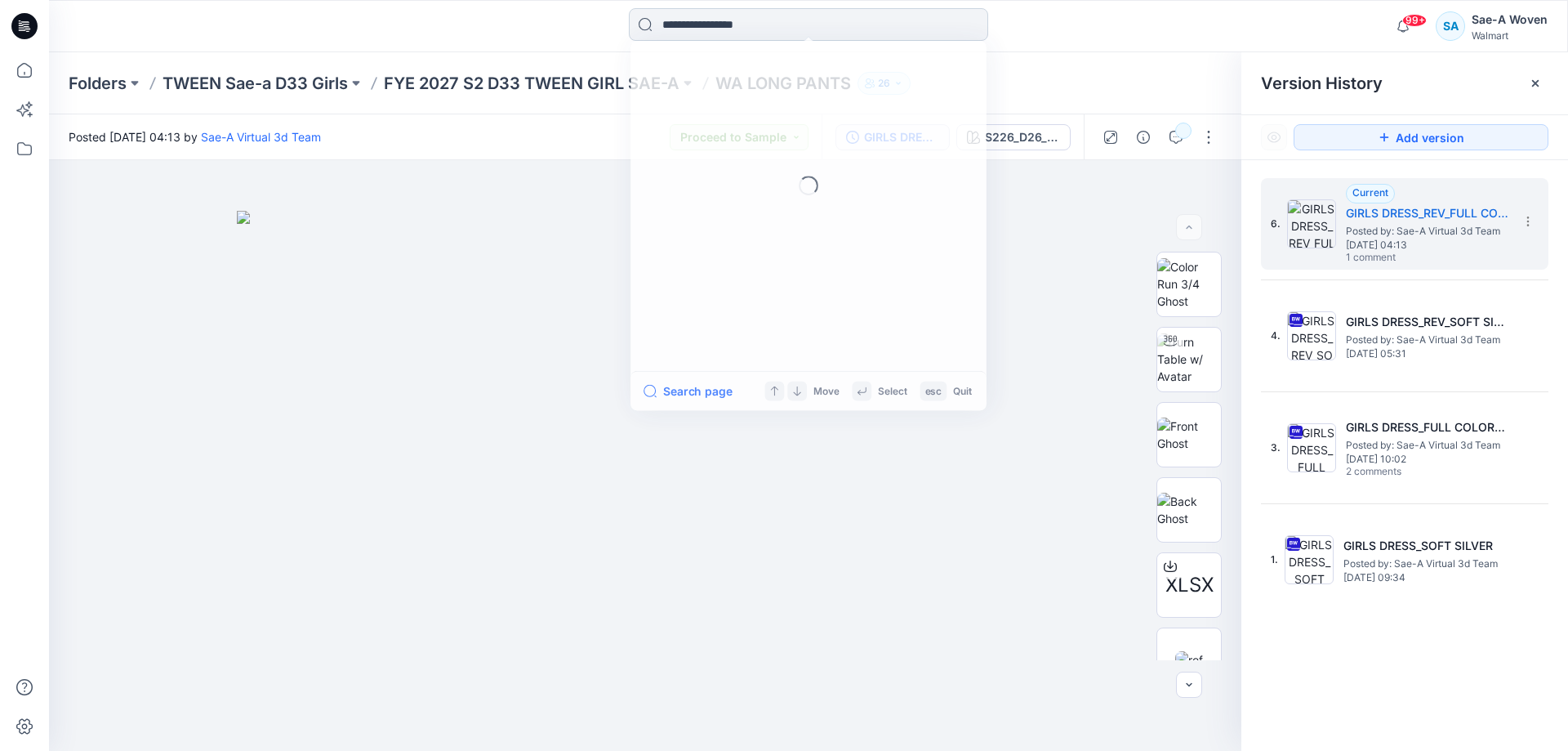
click at [791, 20] on input at bounding box center [808, 25] width 359 height 32
click at [454, 85] on p "FYE 2027 S2 D33 TWEEN GIRL SAE-A" at bounding box center [532, 83] width 296 height 23
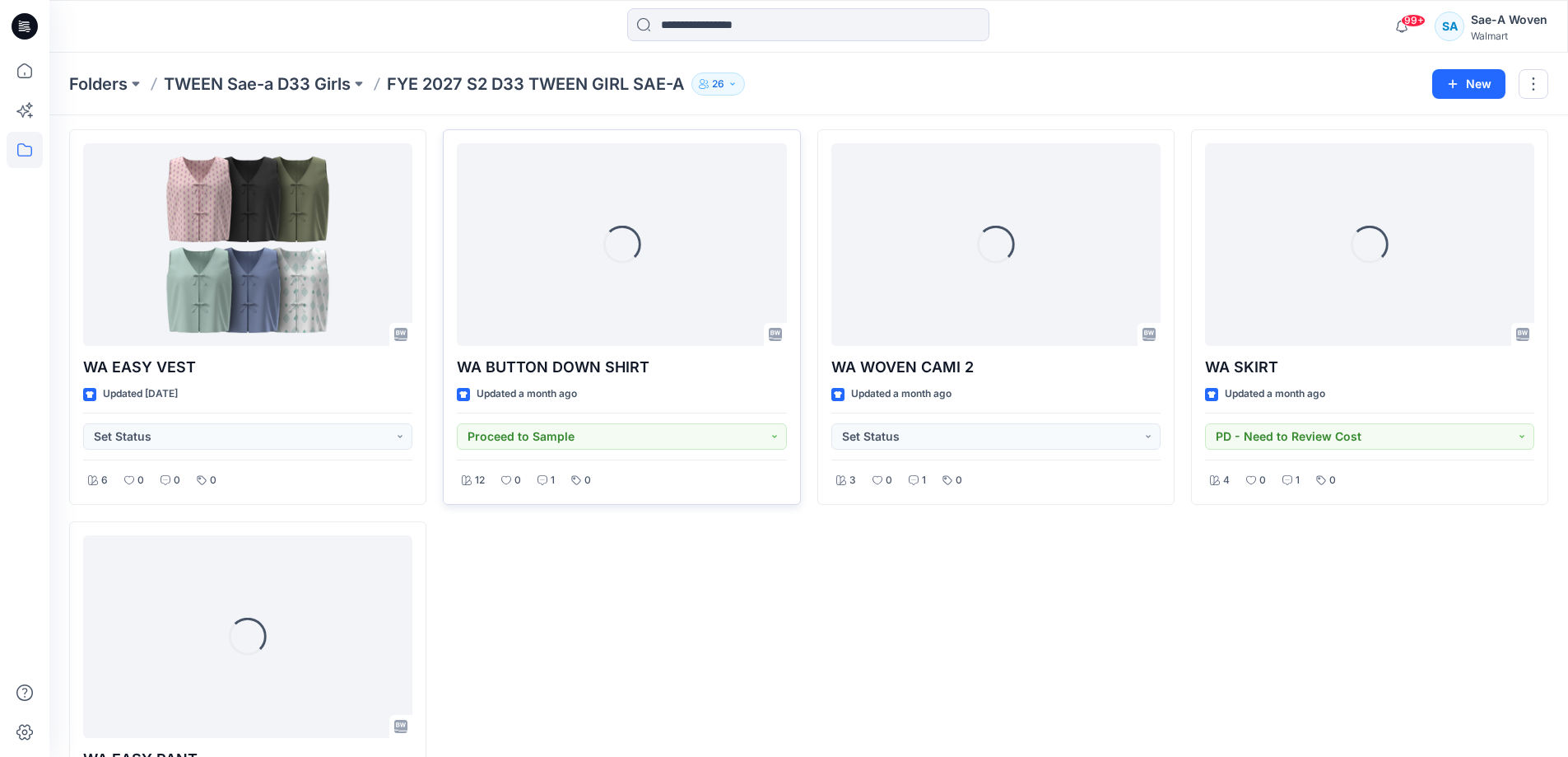
scroll to position [277, 0]
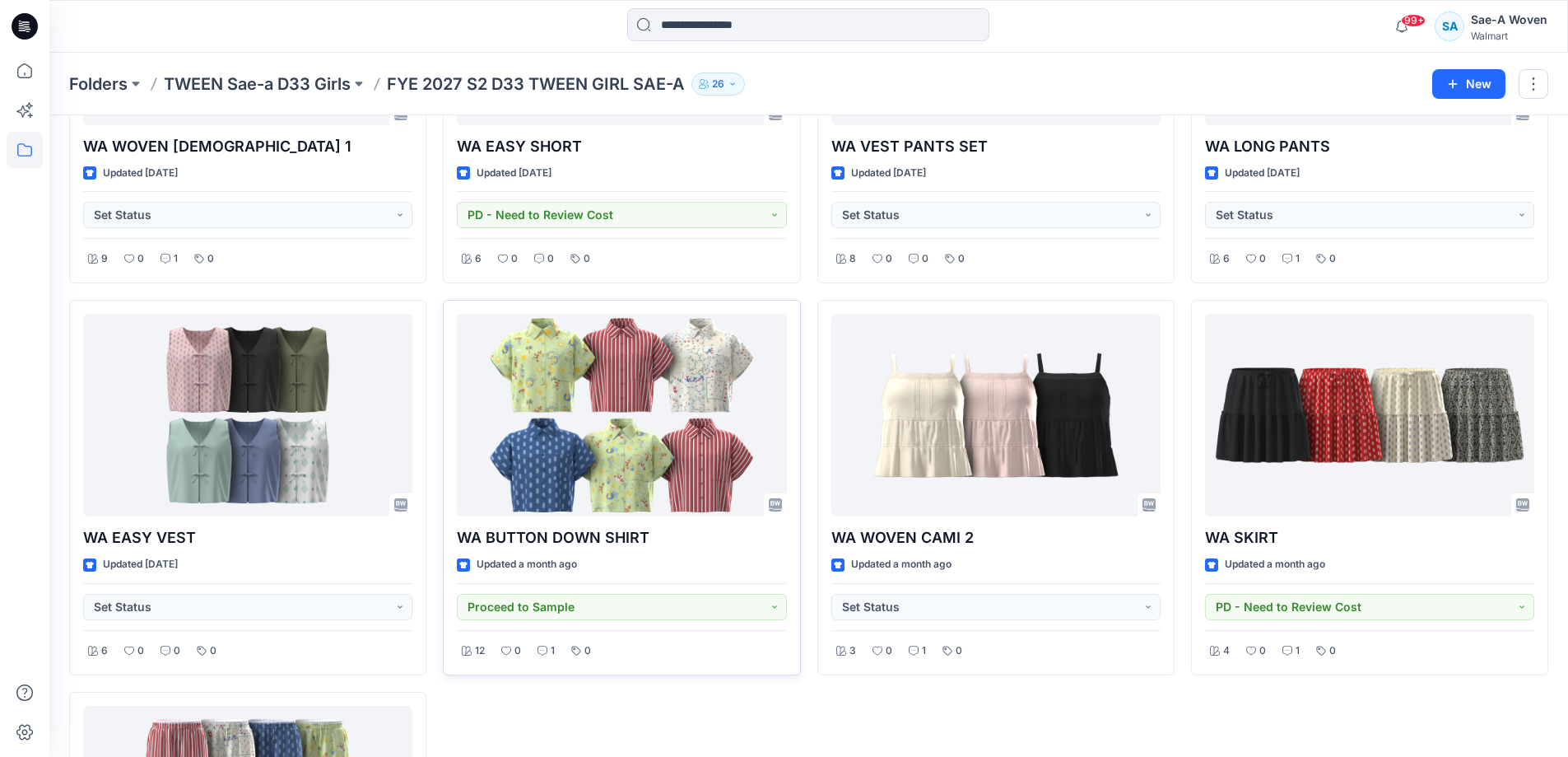
click at [773, 694] on div "WA EASY SHORT Updated [DATE] PD - Need to Review Cost 6 0 0 0 WA BUTTON DOWN SH…" at bounding box center [621, 486] width 357 height 1159
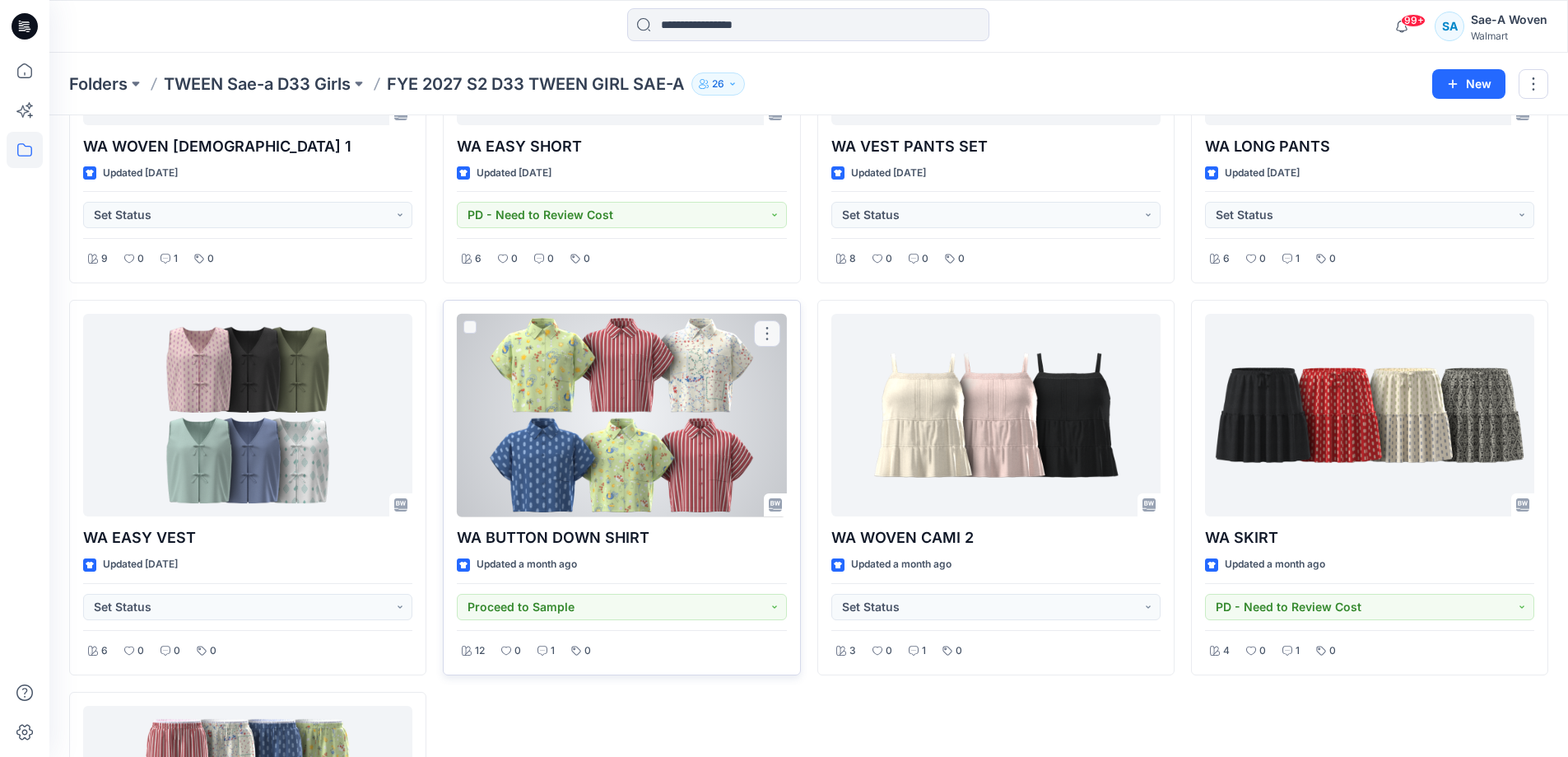
click at [612, 479] on div at bounding box center [621, 415] width 330 height 204
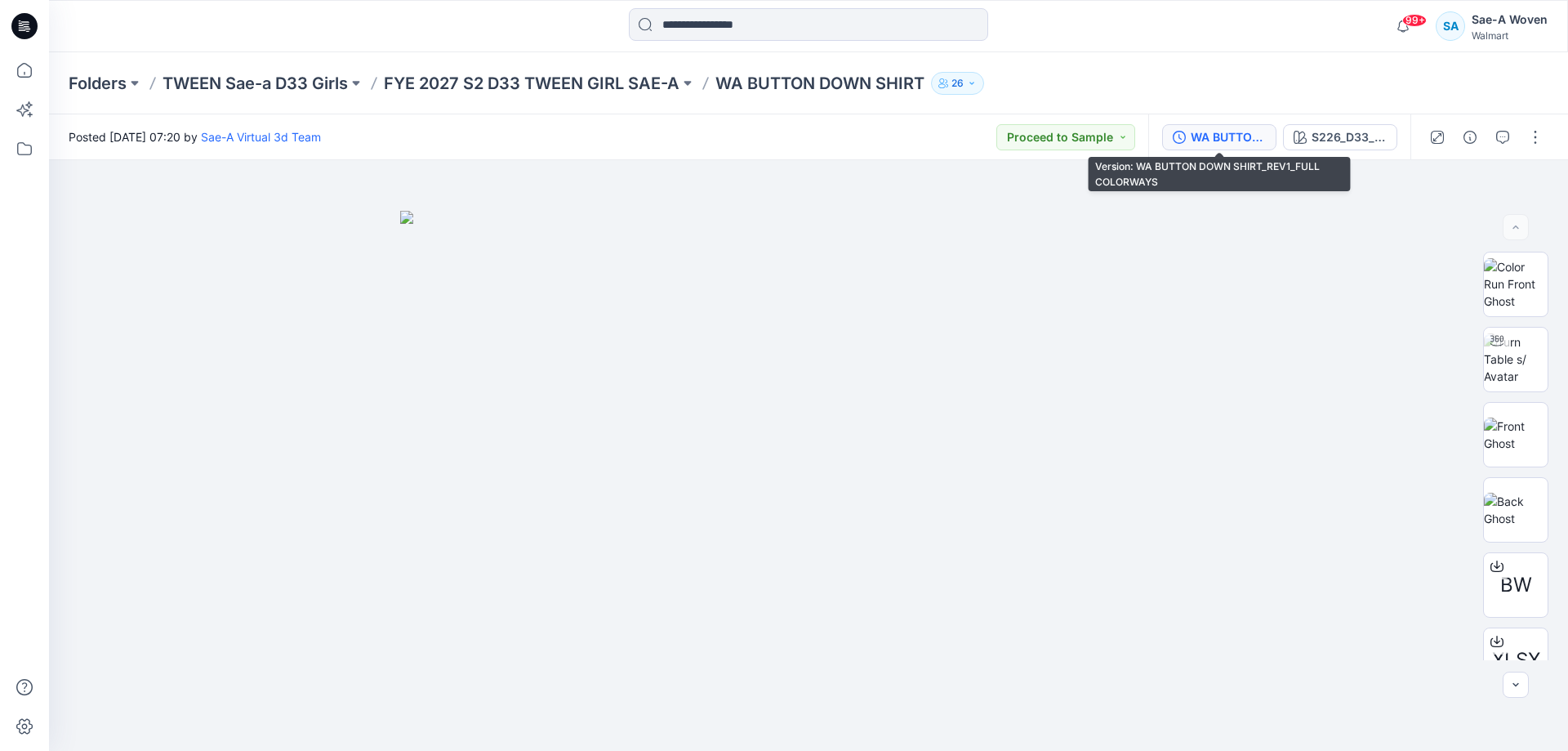
drag, startPoint x: 1238, startPoint y: 137, endPoint x: 1305, endPoint y: 183, distance: 81.3
click at [1238, 137] on div "WA BUTTON DOWN SHIRT_REV1_FULL COLORWAYS" at bounding box center [1228, 137] width 75 height 18
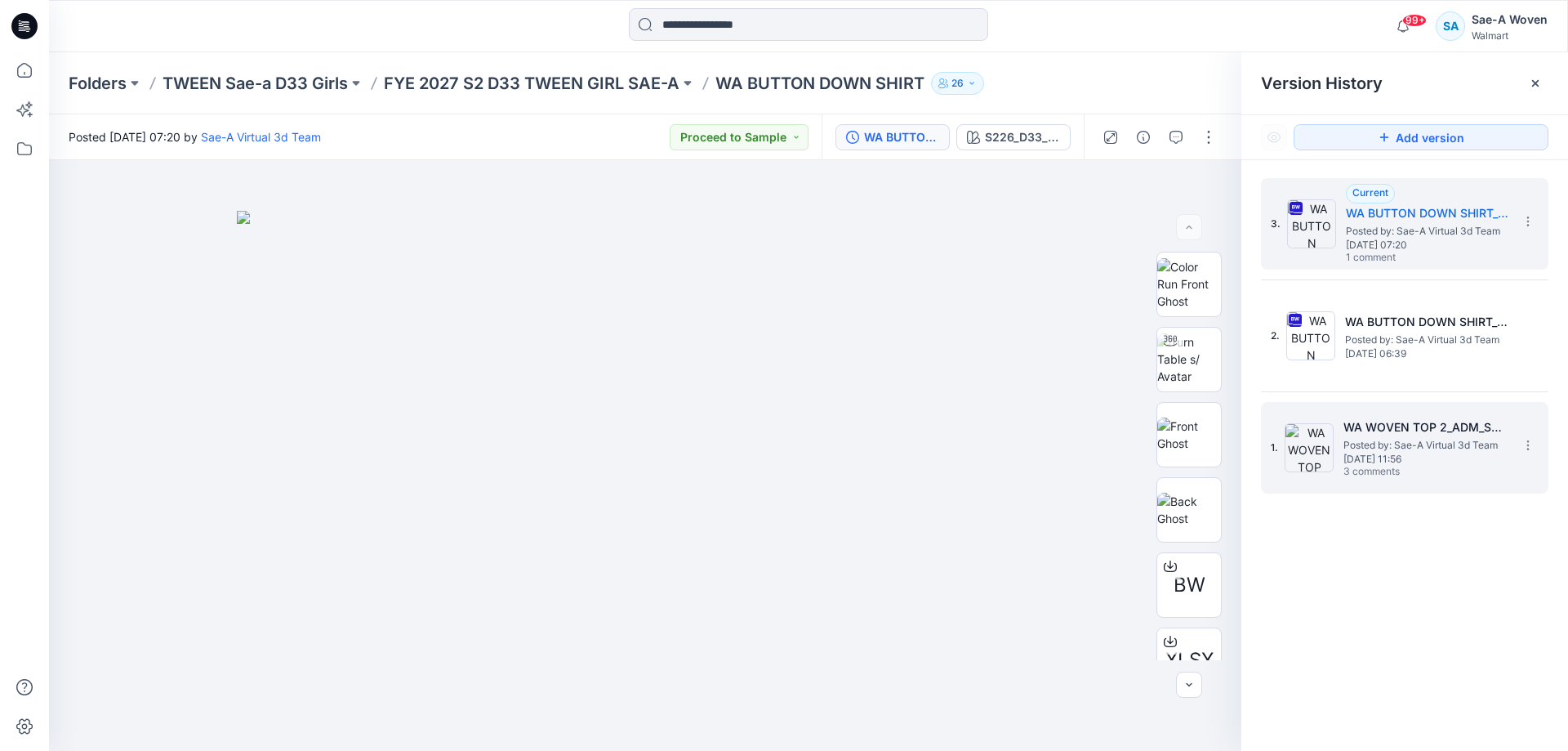
click at [1434, 472] on span "3 comments" at bounding box center [1401, 471] width 115 height 13
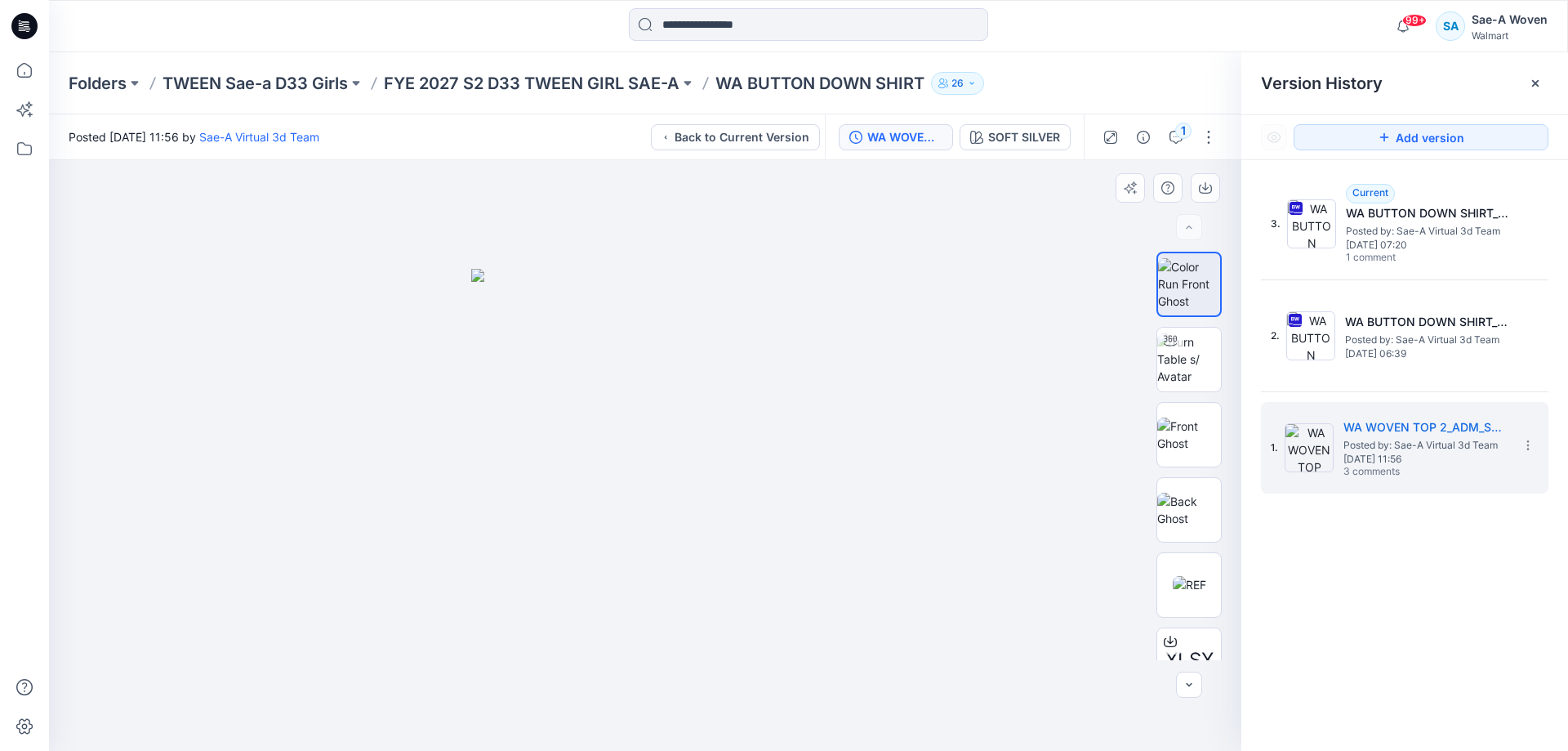
click at [1131, 83] on div "Folders TWEEN Sae-a D33 Girls FYE 2027 S2 D33 TWEEN GIRL SAE-A WA BUTTON DOWN S…" at bounding box center [745, 83] width 1352 height 23
click at [1178, 138] on icon "button" at bounding box center [1176, 137] width 13 height 13
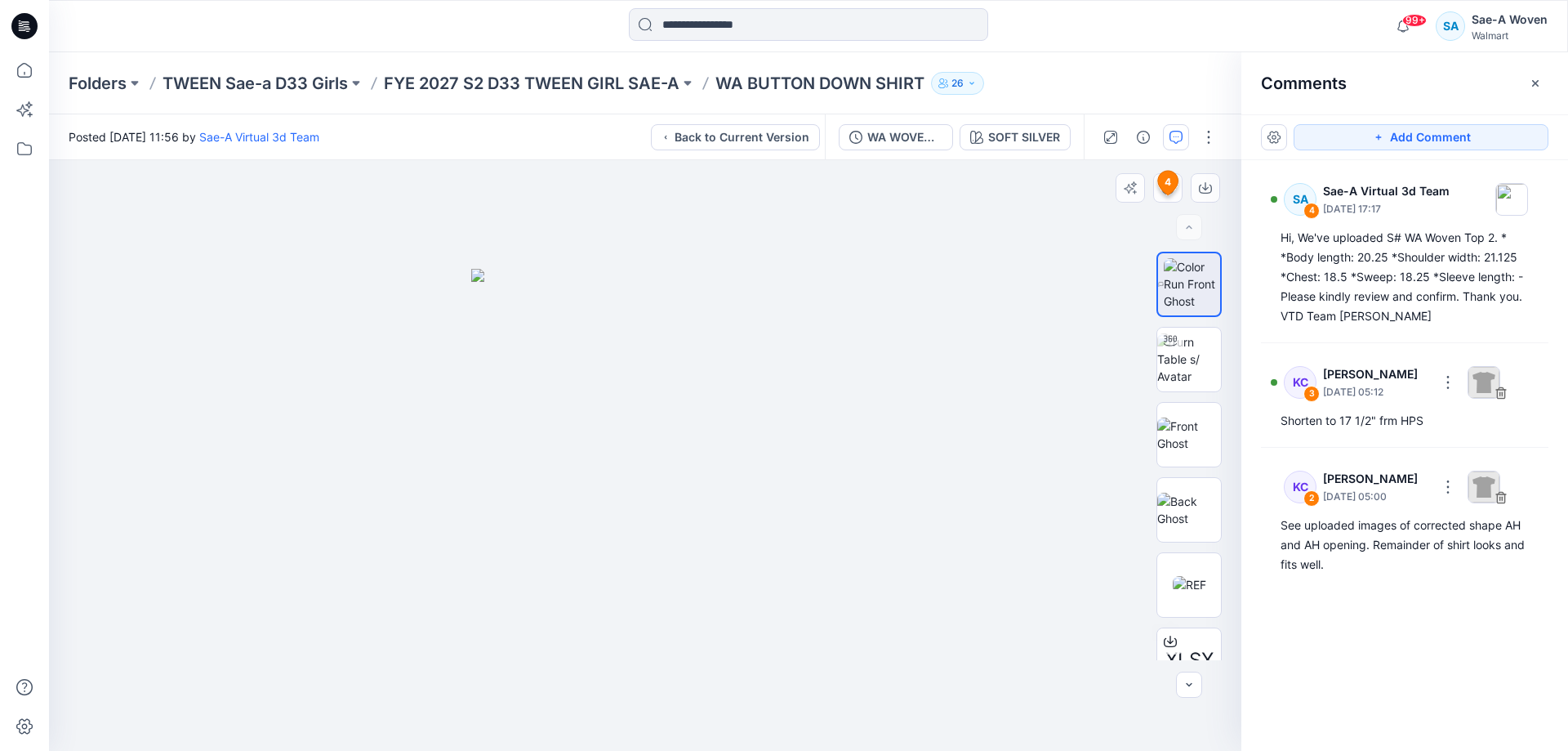
drag, startPoint x: 874, startPoint y: 533, endPoint x: 935, endPoint y: 521, distance: 62.2
click at [874, 533] on div at bounding box center [646, 455] width 1193 height 590
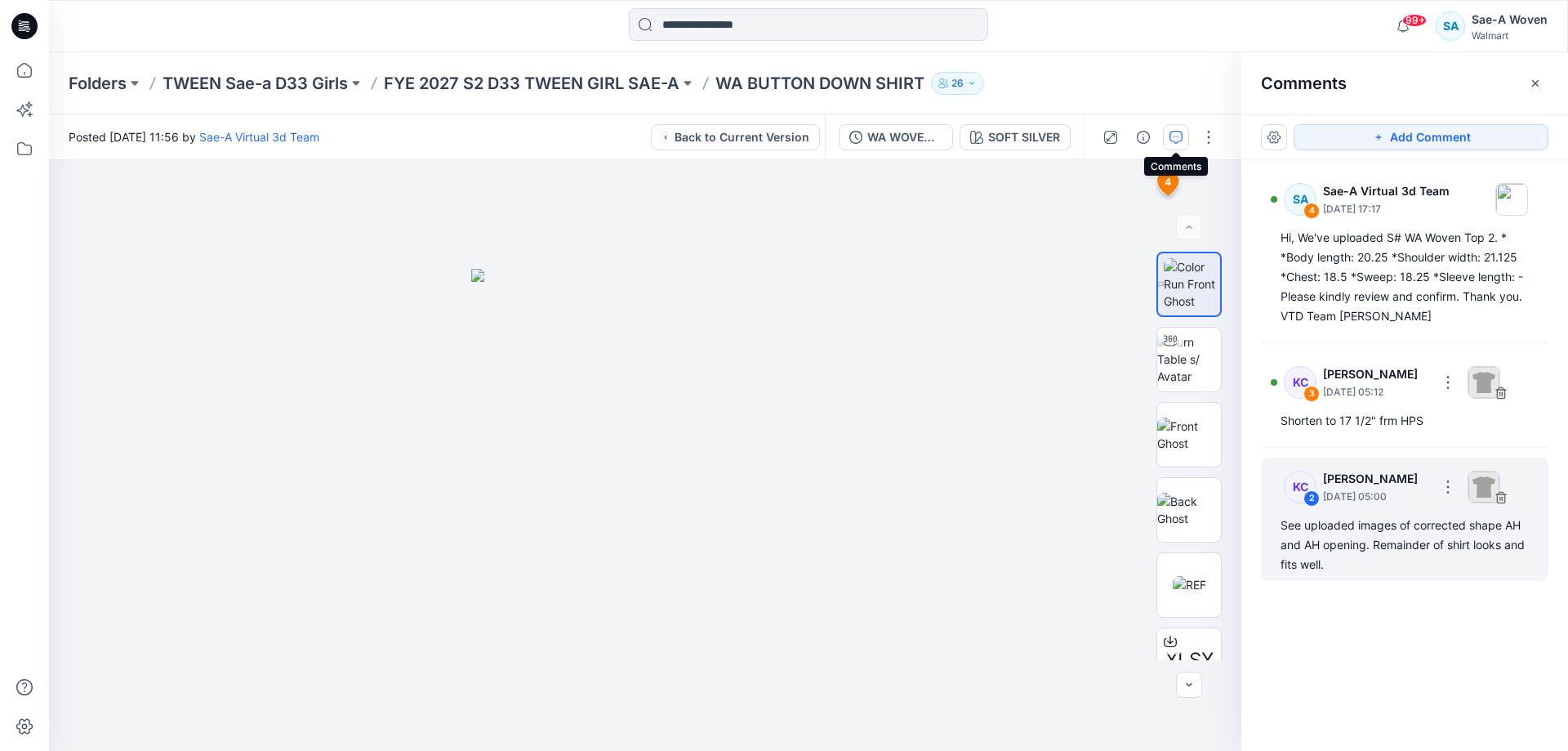
click at [1393, 551] on div "See uploaded images of corrected shape AH and AH opening. Remainder of shirt lo…" at bounding box center [1405, 545] width 248 height 59
click at [1390, 400] on p "[DATE] 05:00" at bounding box center [1376, 392] width 105 height 16
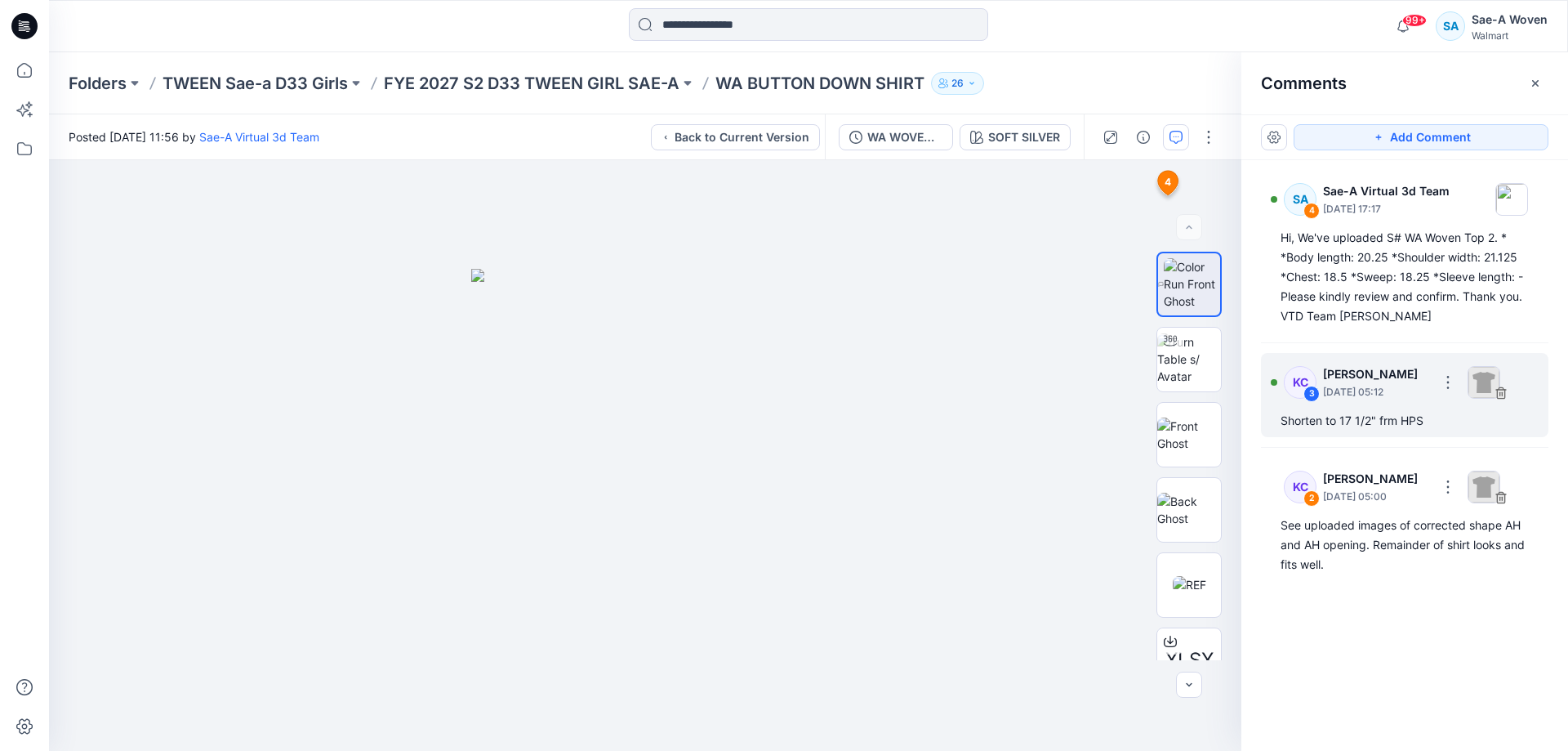
click at [1345, 395] on p "[DATE] 05:12" at bounding box center [1376, 392] width 105 height 16
drag, startPoint x: 1398, startPoint y: 383, endPoint x: 1340, endPoint y: 377, distance: 58.3
click at [1398, 387] on p "[DATE] 05:12" at bounding box center [1376, 392] width 105 height 16
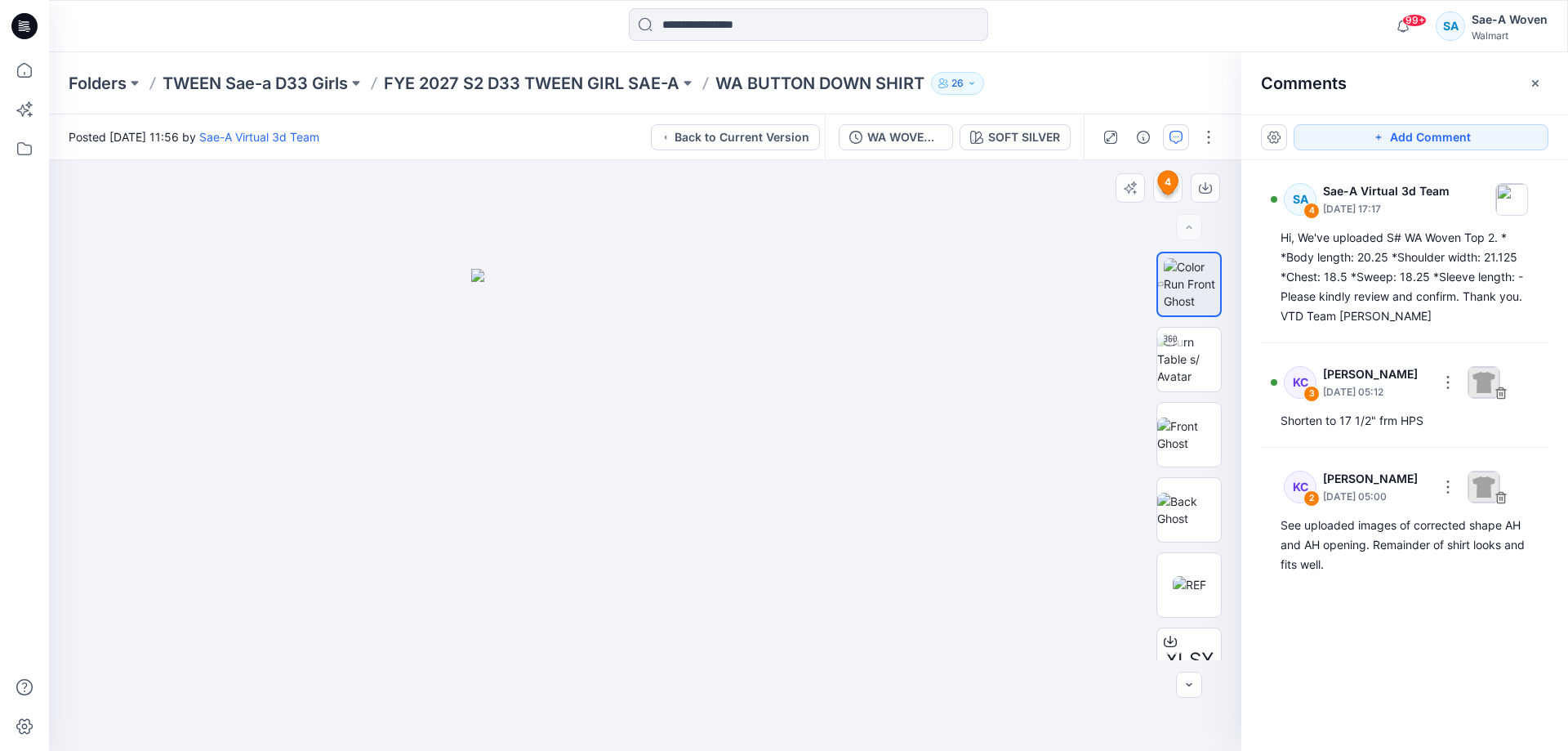
click at [1165, 188] on span "4" at bounding box center [1168, 182] width 7 height 14
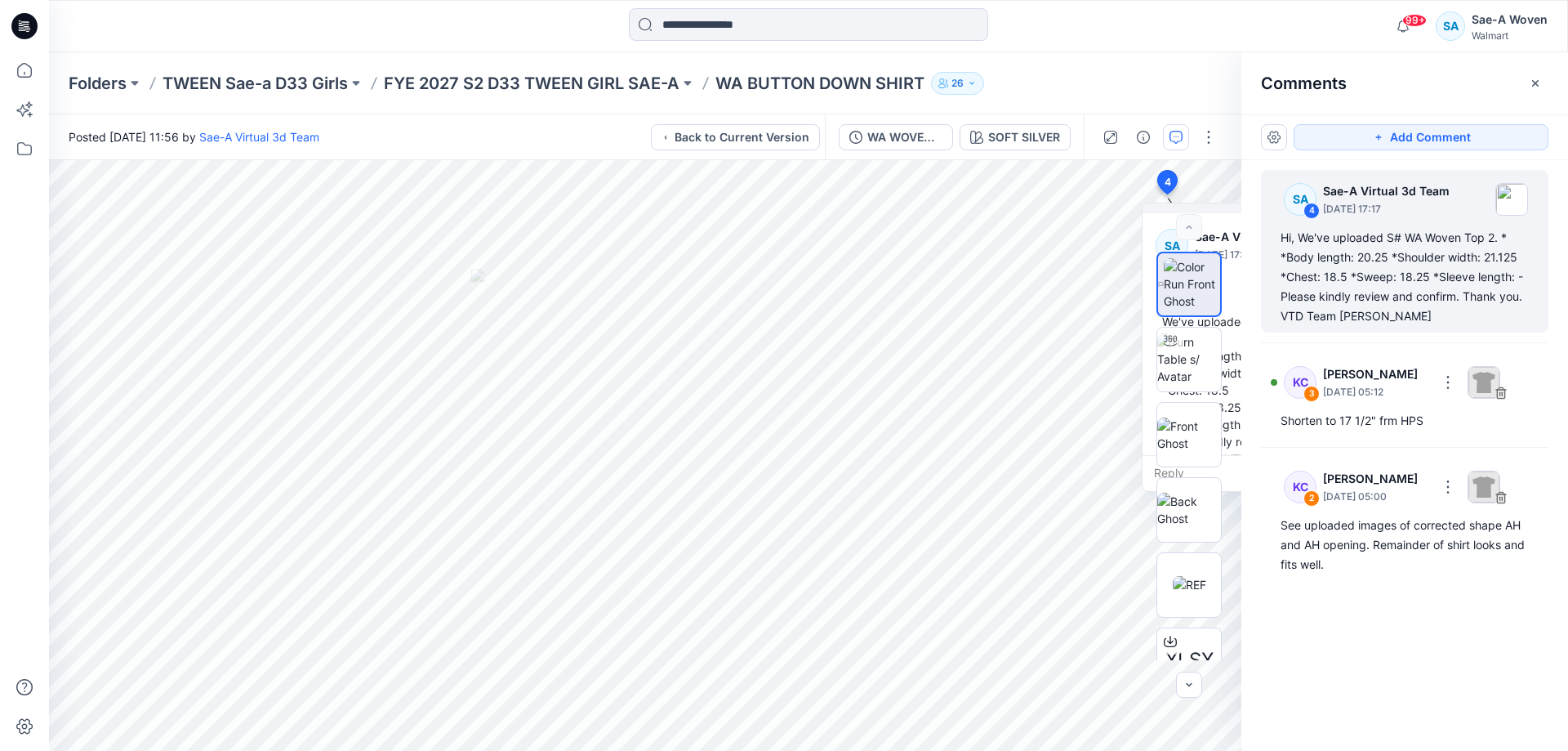
click at [1361, 349] on div "SA 4 Sae-A Virtual 3d Team [DATE] 17:17 Hi, We've uploaded S# WA Woven Top 2. *…" at bounding box center [1405, 425] width 327 height 530
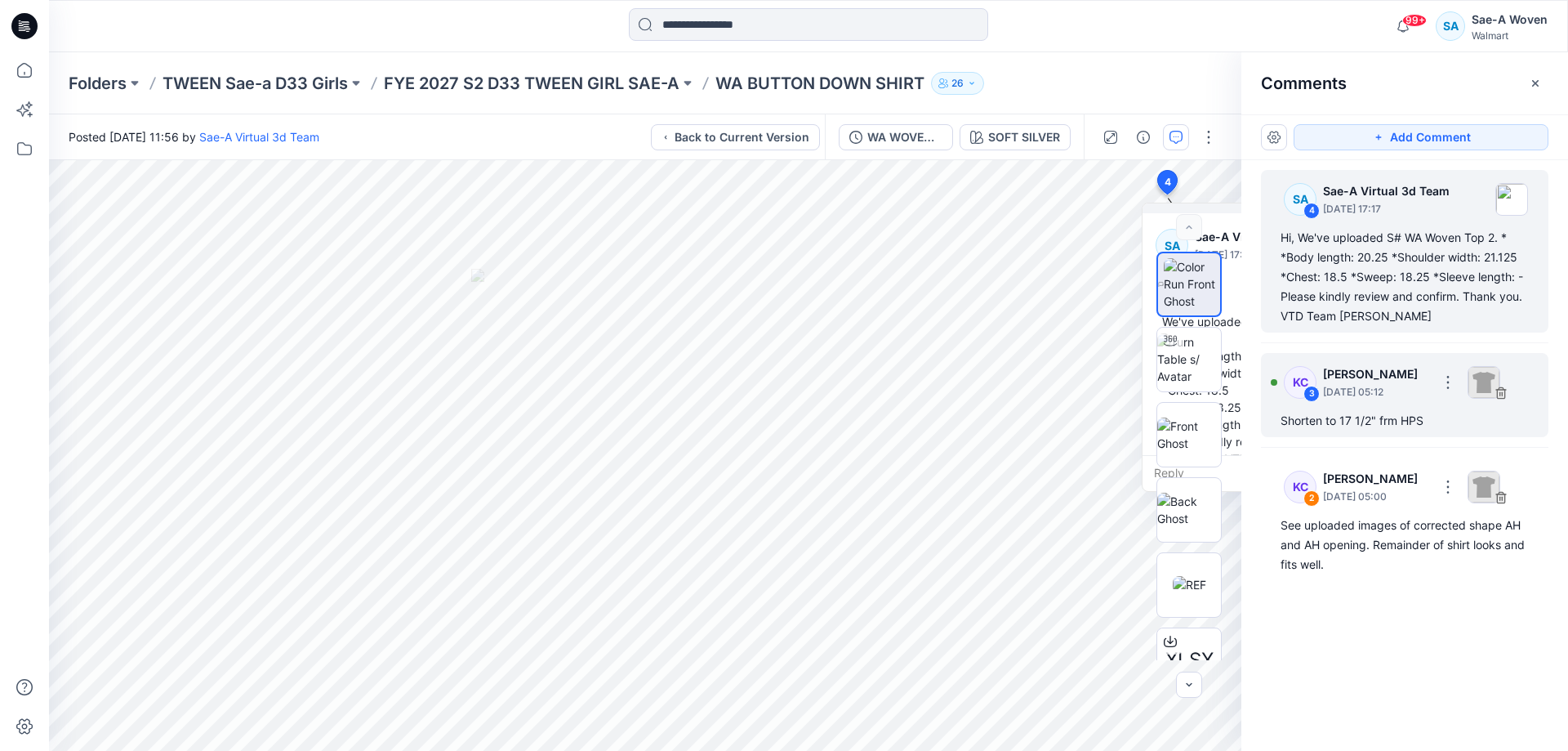
click at [1363, 386] on p "[DATE] 05:12" at bounding box center [1376, 392] width 105 height 16
click at [1364, 404] on div "KC 3 [PERSON_NAME] [DATE] 05:12" at bounding box center [1383, 381] width 225 height 45
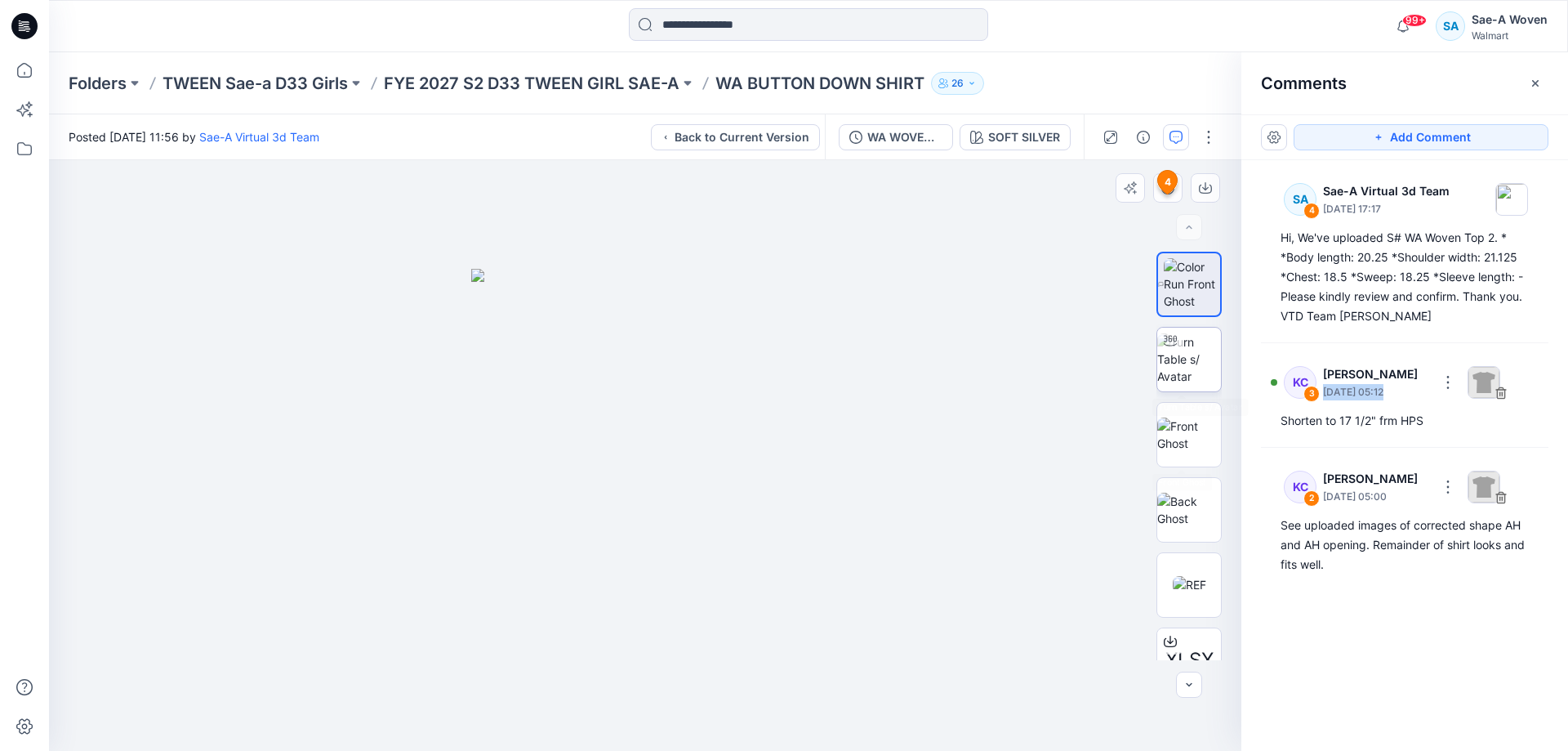
click at [1181, 385] on img at bounding box center [1189, 359] width 64 height 52
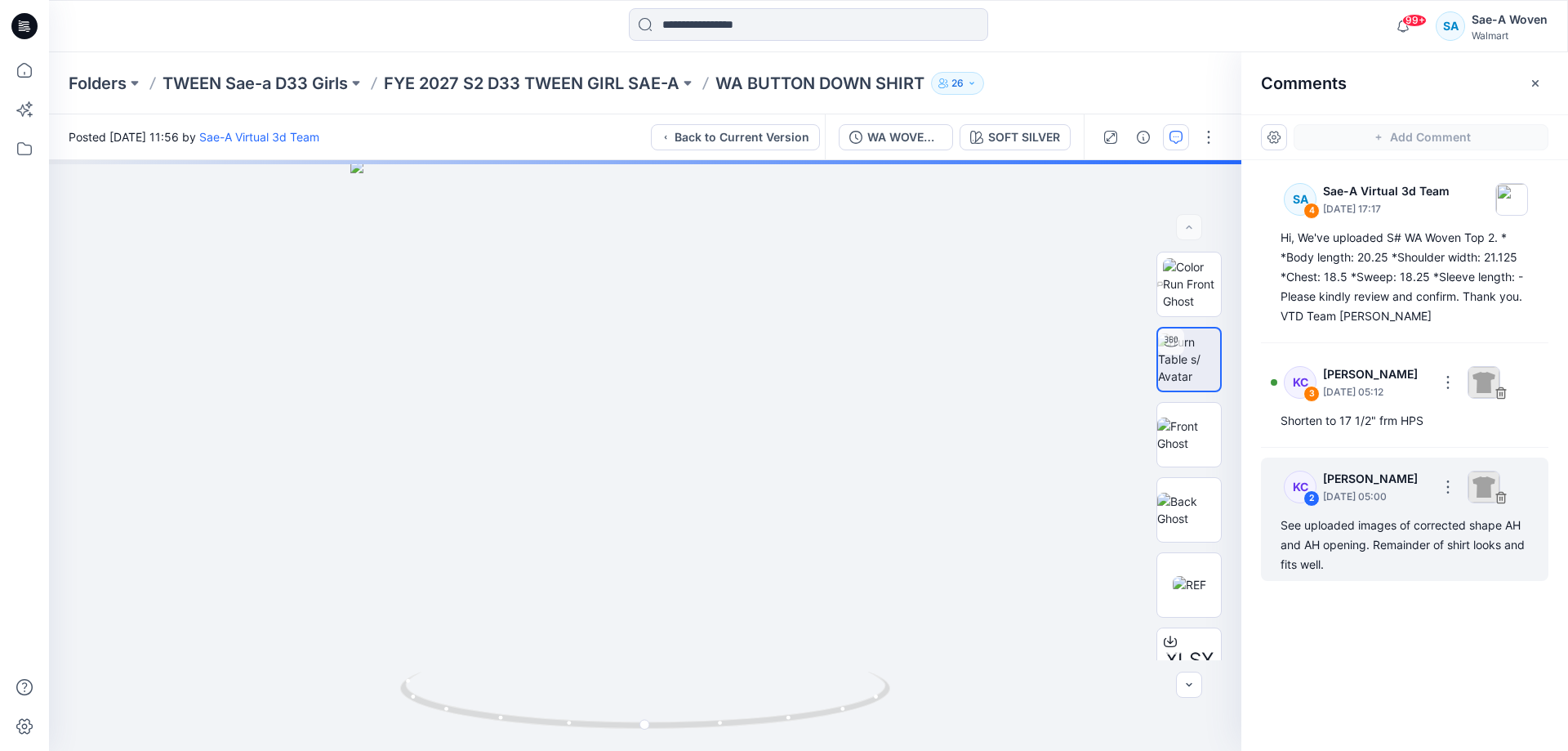
click at [1381, 530] on div "See uploaded images of corrected shape AH and AH opening. Remainder of shirt lo…" at bounding box center [1405, 545] width 248 height 59
click at [1483, 398] on img at bounding box center [1484, 382] width 32 height 32
click at [1364, 400] on p "[DATE] 05:00" at bounding box center [1376, 392] width 105 height 16
click at [1272, 489] on div at bounding box center [1274, 487] width 7 height 7
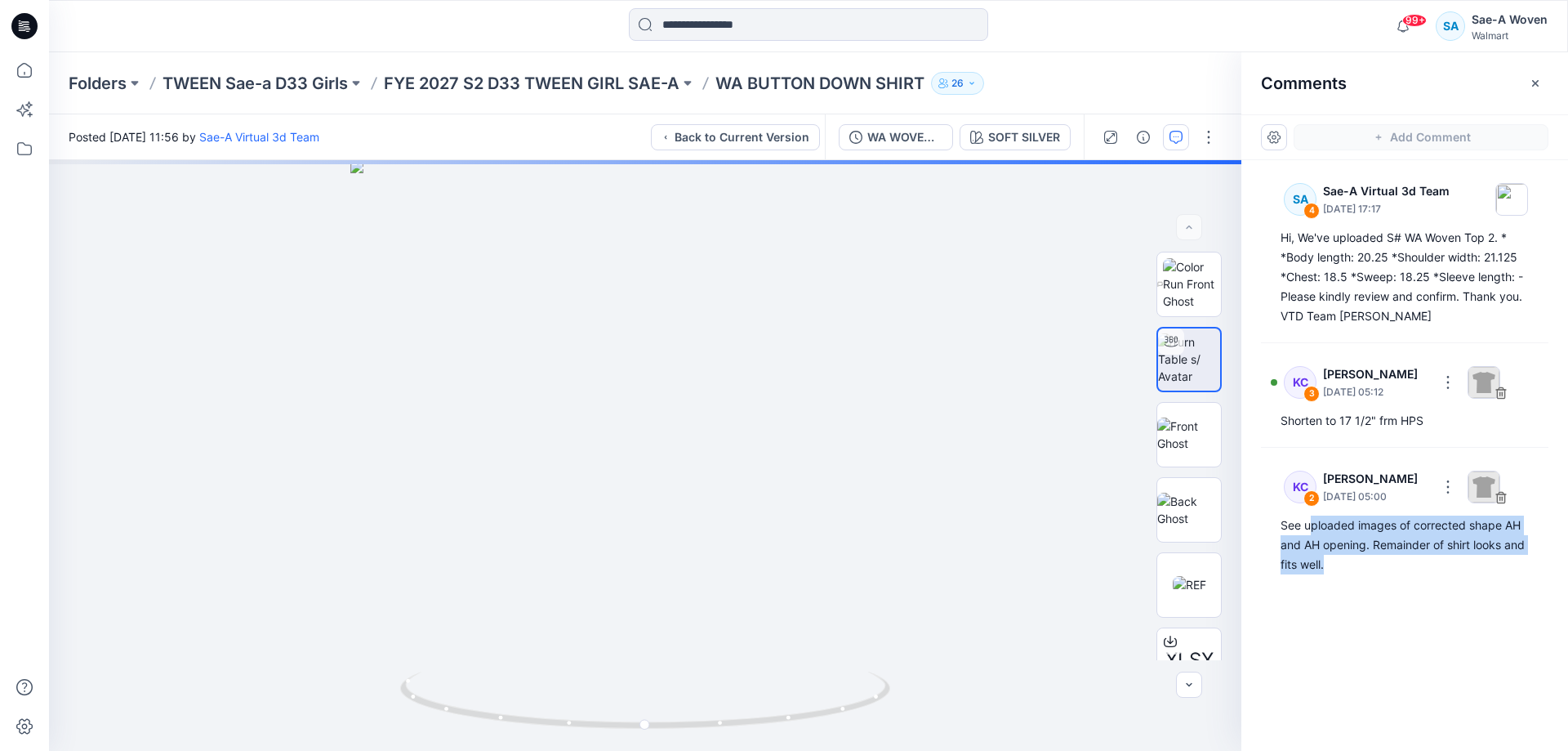
drag, startPoint x: 1311, startPoint y: 525, endPoint x: 1331, endPoint y: 596, distance: 73.8
click at [1331, 596] on div "SA 4 Sae-A Virtual 3d Team [DATE] 17:17 Hi, We've uploaded S# WA Woven Top 2. *…" at bounding box center [1405, 425] width 327 height 530
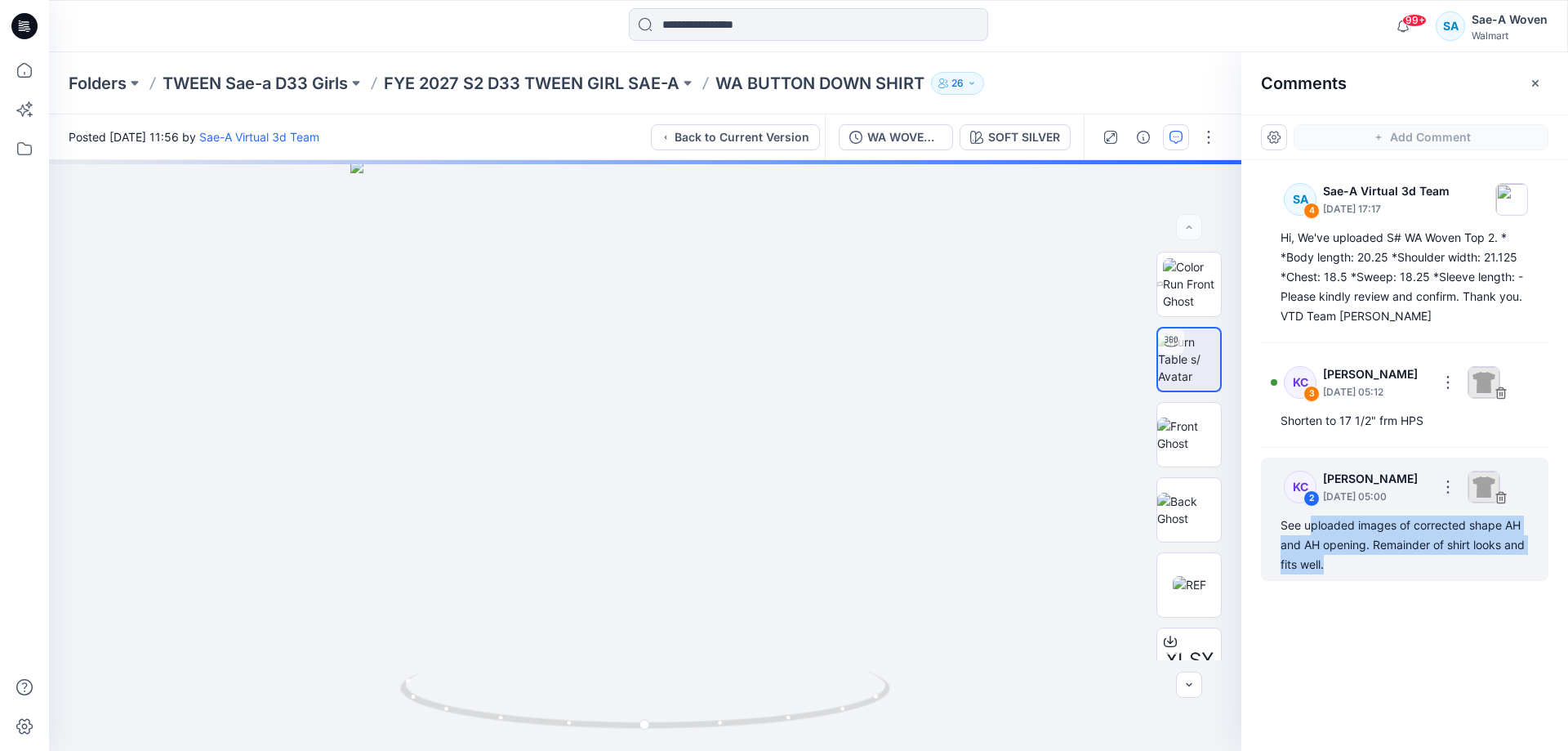
click at [1352, 578] on div "KC 2 [PERSON_NAME] [DATE] 05:00 See uploaded images of corrected shape AH and A…" at bounding box center [1405, 518] width 287 height 123
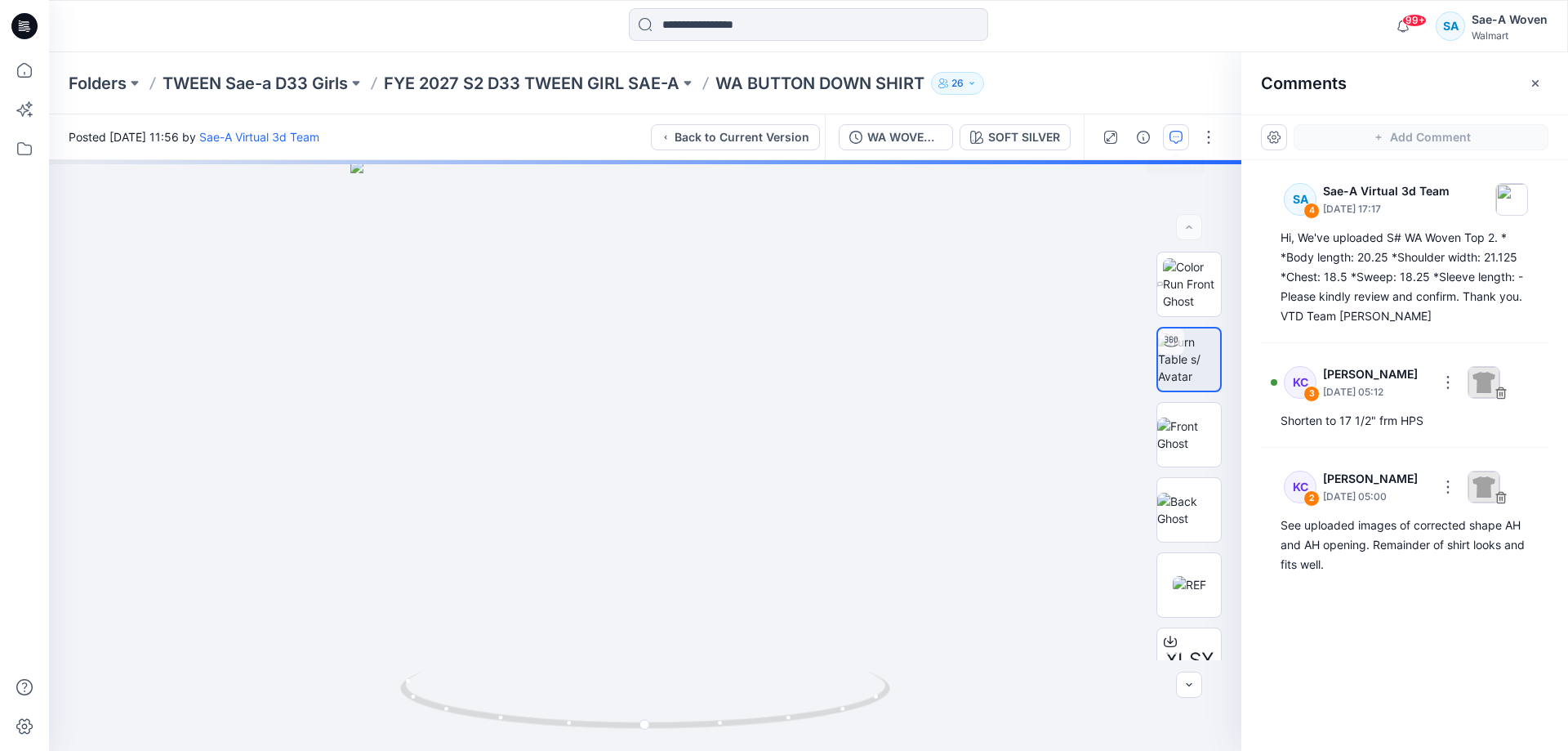
click at [1181, 138] on icon "button" at bounding box center [1176, 137] width 13 height 13
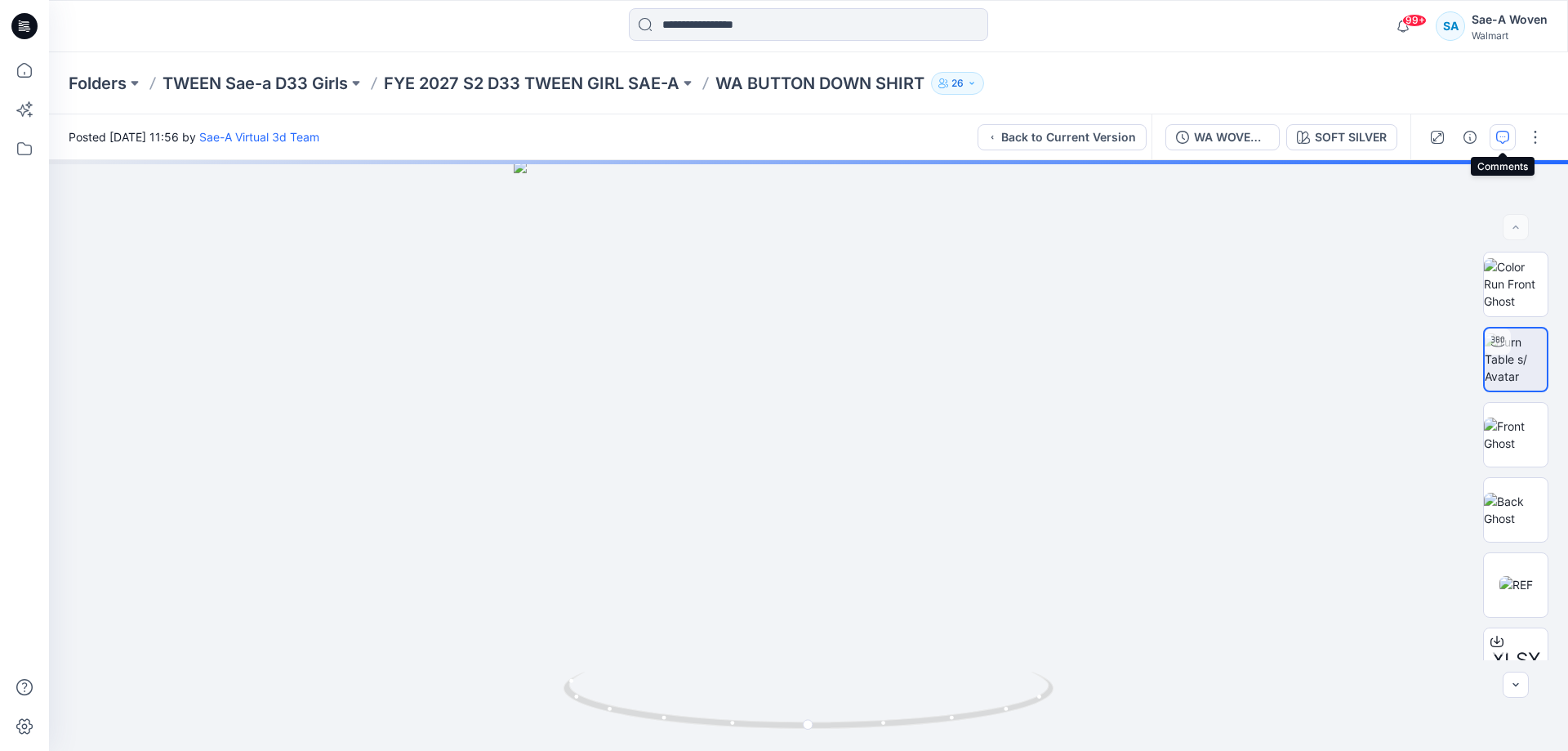
click at [1501, 142] on icon "button" at bounding box center [1503, 137] width 13 height 13
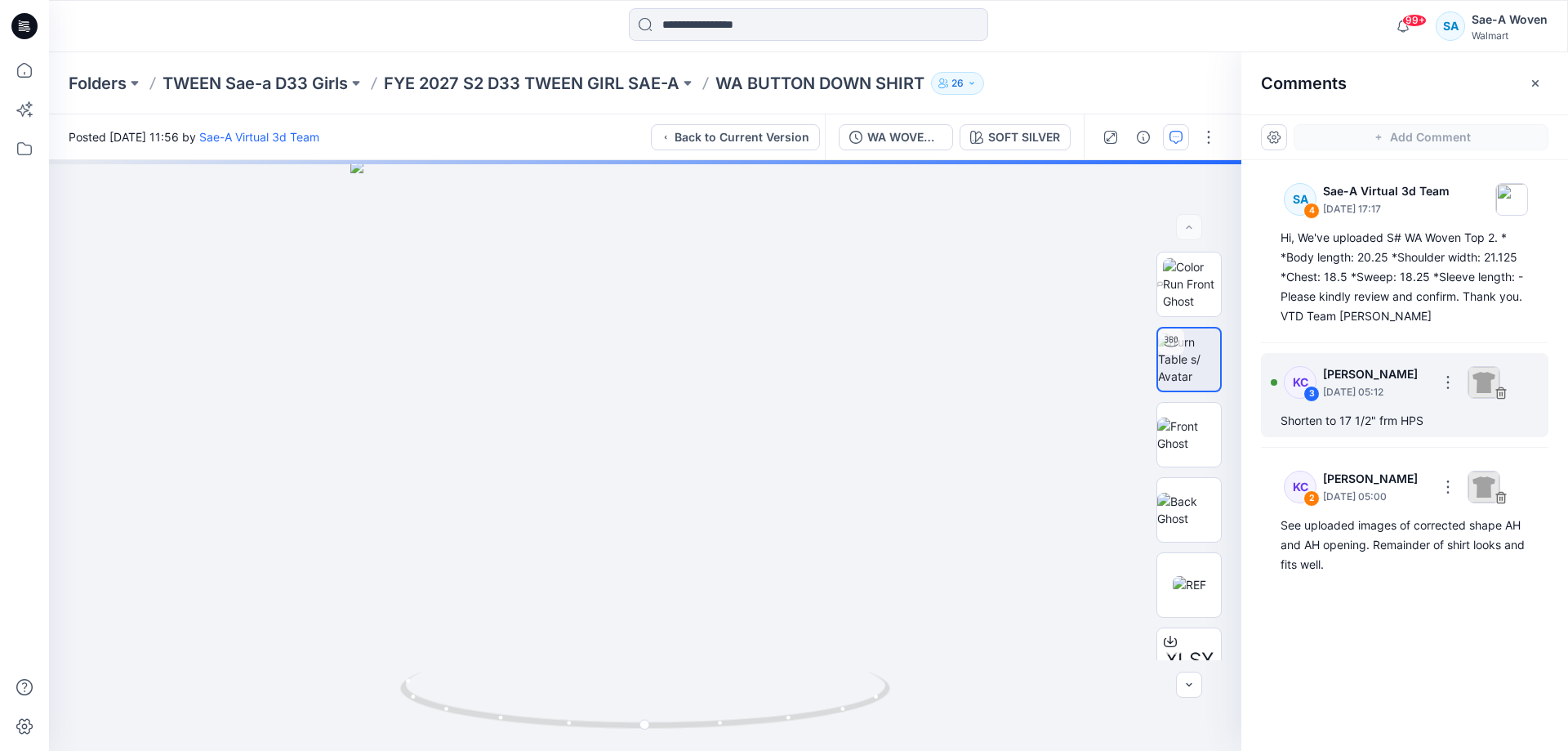
click at [1328, 387] on p "[DATE] 05:12" at bounding box center [1376, 392] width 105 height 16
click at [1278, 386] on div "KC 3" at bounding box center [1294, 382] width 46 height 32
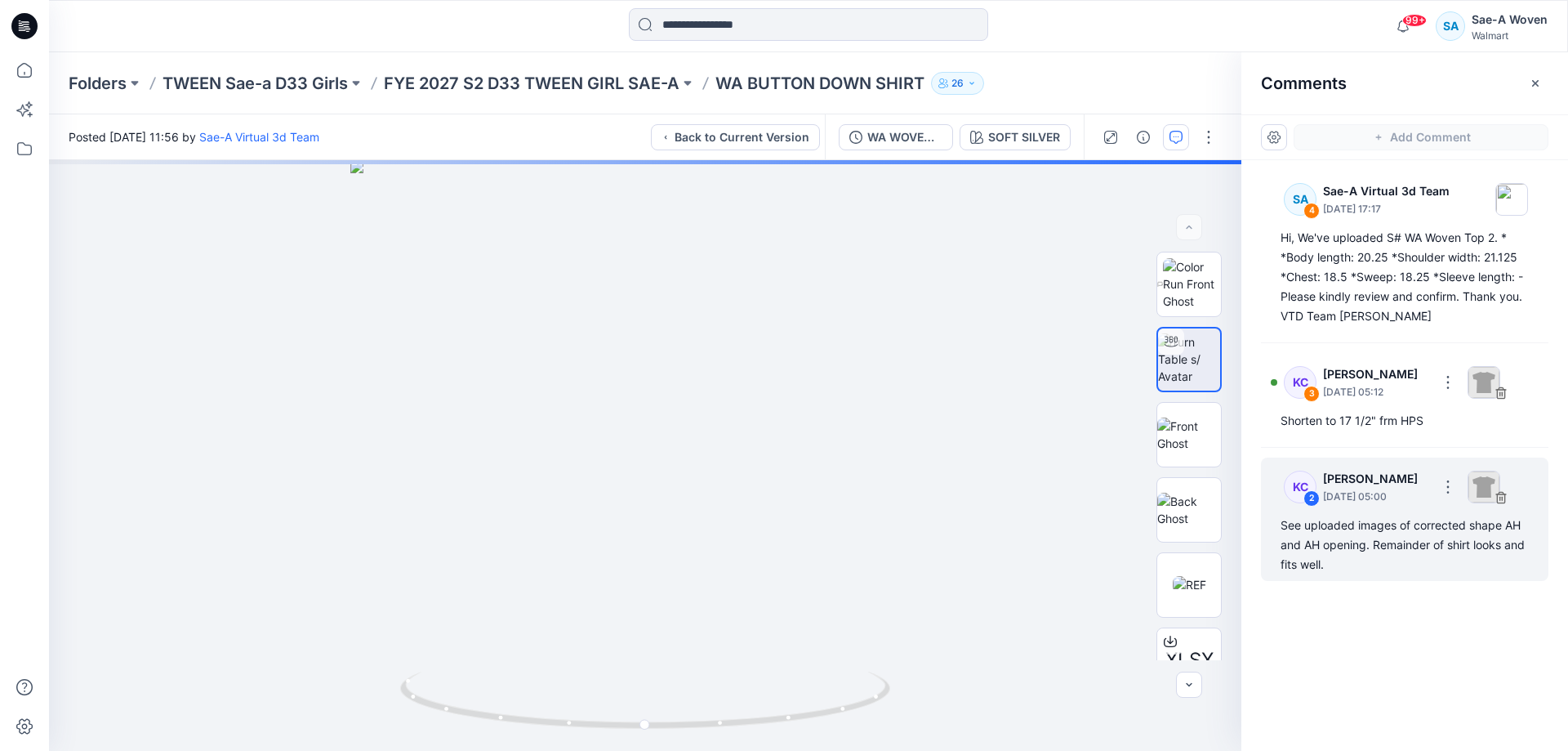
click at [1367, 573] on div "See uploaded images of corrected shape AH and AH opening. Remainder of shirt lo…" at bounding box center [1405, 545] width 248 height 59
drag, startPoint x: 1367, startPoint y: 559, endPoint x: 1276, endPoint y: 528, distance: 96.1
click at [1276, 528] on div "KC 2 [PERSON_NAME] [DATE] 05:00 See uploaded images of corrected shape AH and A…" at bounding box center [1405, 518] width 287 height 123
click at [1396, 566] on div "See uploaded images of corrected shape AH and AH opening. Remainder of shirt lo…" at bounding box center [1405, 545] width 248 height 59
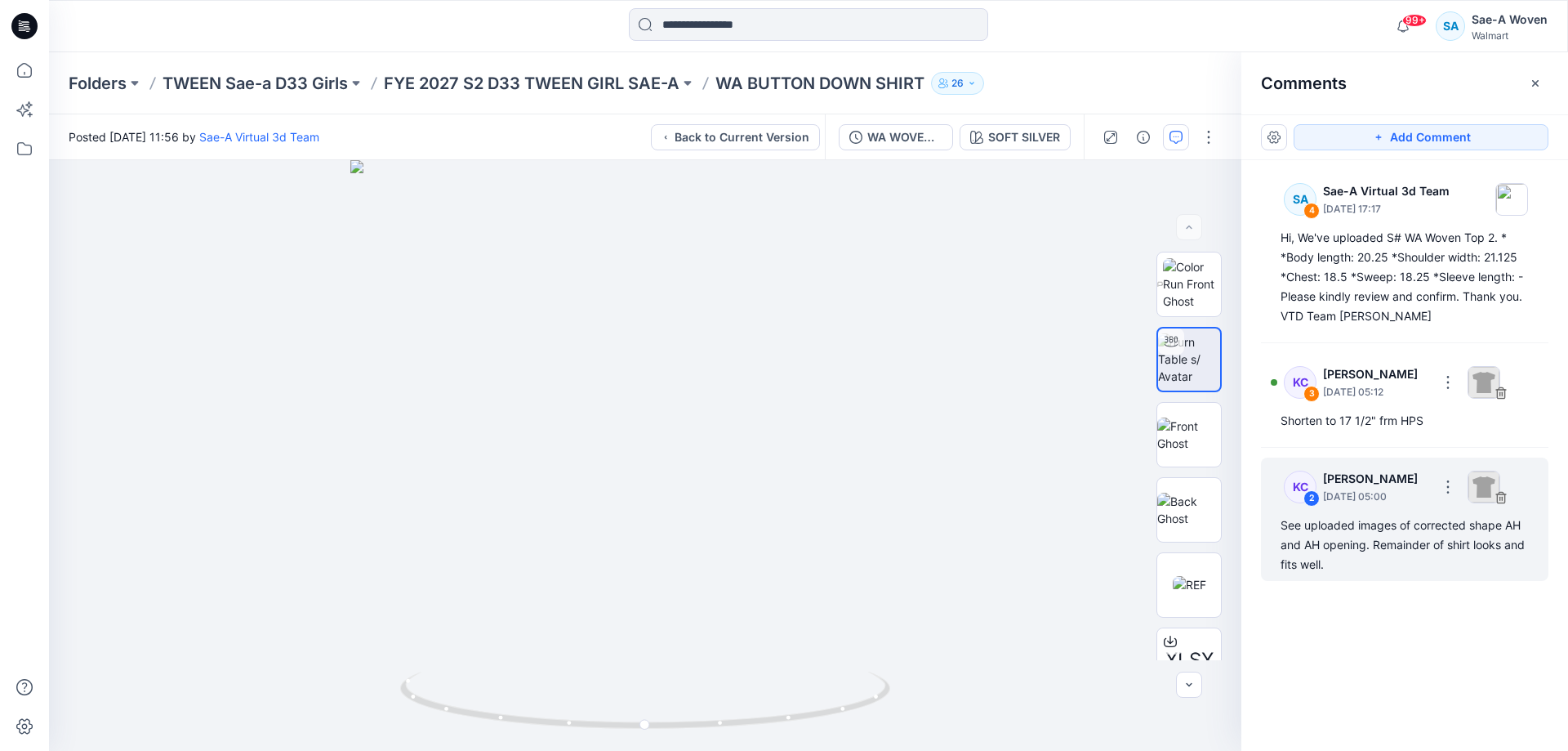
click at [1475, 566] on div "See uploaded images of corrected shape AH and AH opening. Remainder of shirt lo…" at bounding box center [1405, 545] width 248 height 59
click at [1477, 398] on img at bounding box center [1484, 382] width 32 height 32
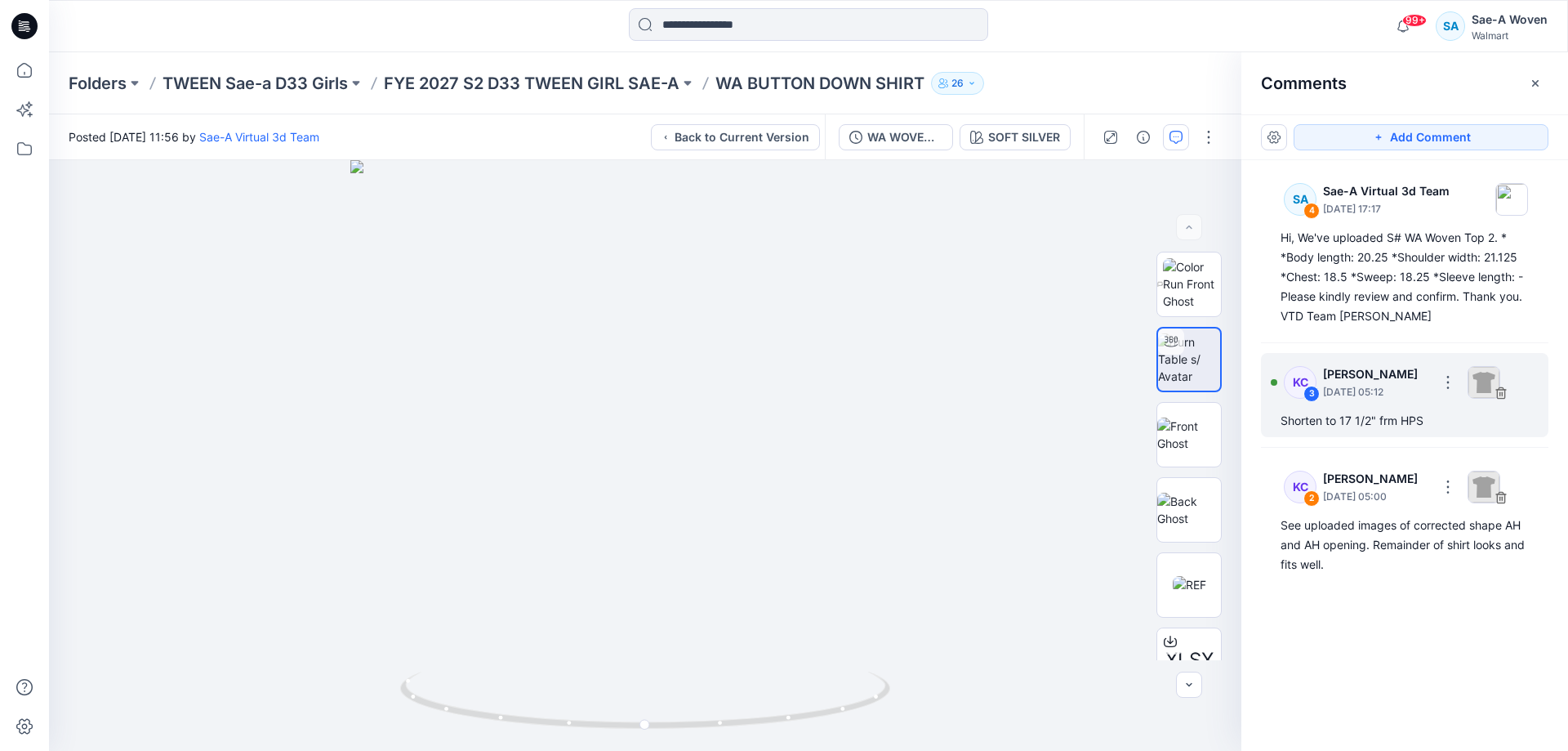
click at [1361, 378] on p "[PERSON_NAME]" at bounding box center [1376, 374] width 105 height 20
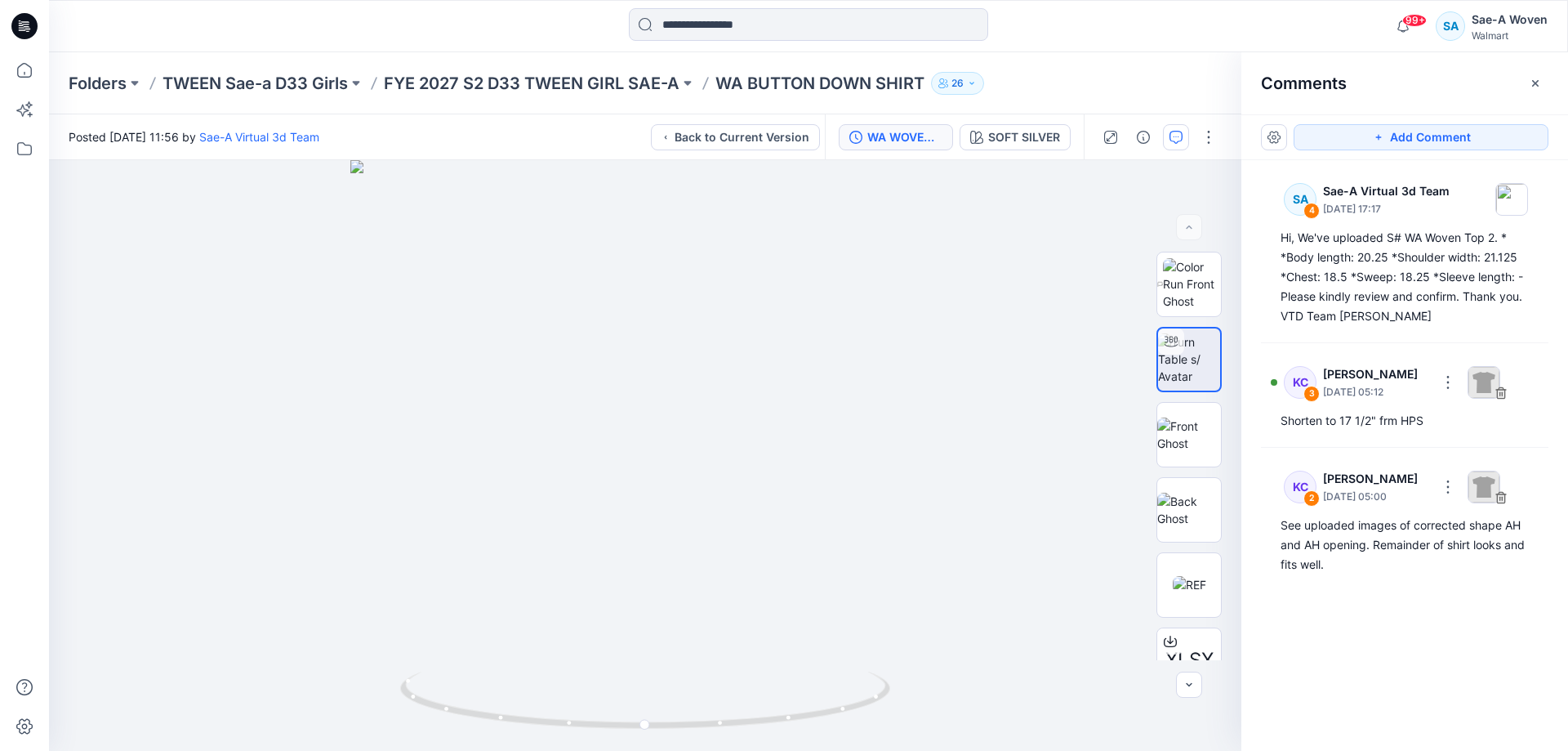
click at [896, 150] on button "WA WOVEN TOP 2_ADM_SAEA_070825" at bounding box center [896, 137] width 115 height 26
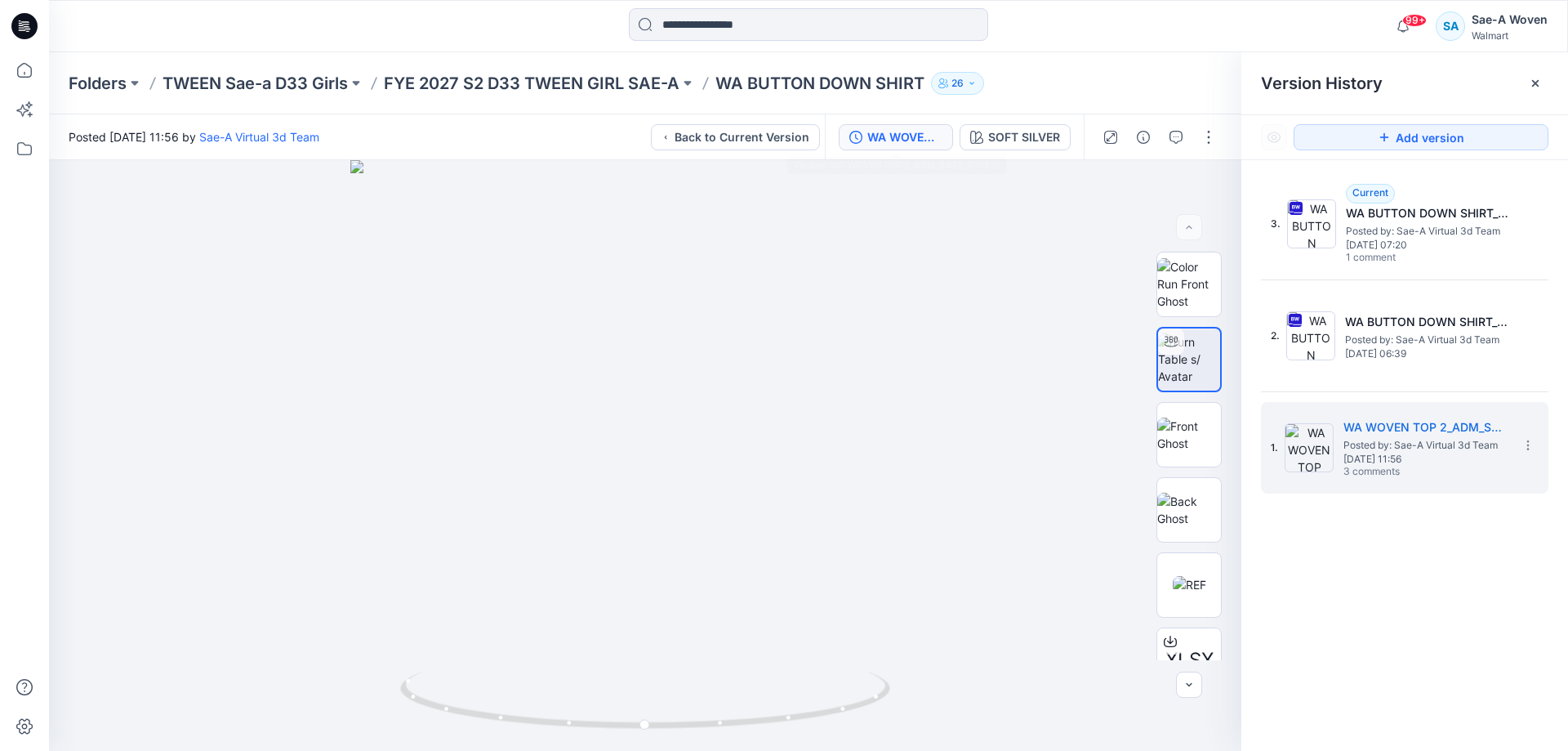
click at [1457, 554] on div "3. Current WA BUTTON DOWN SHIRT_REV1_FULL COLORWAYS Posted by: Sae-A Virtual 3d…" at bounding box center [1405, 466] width 327 height 614
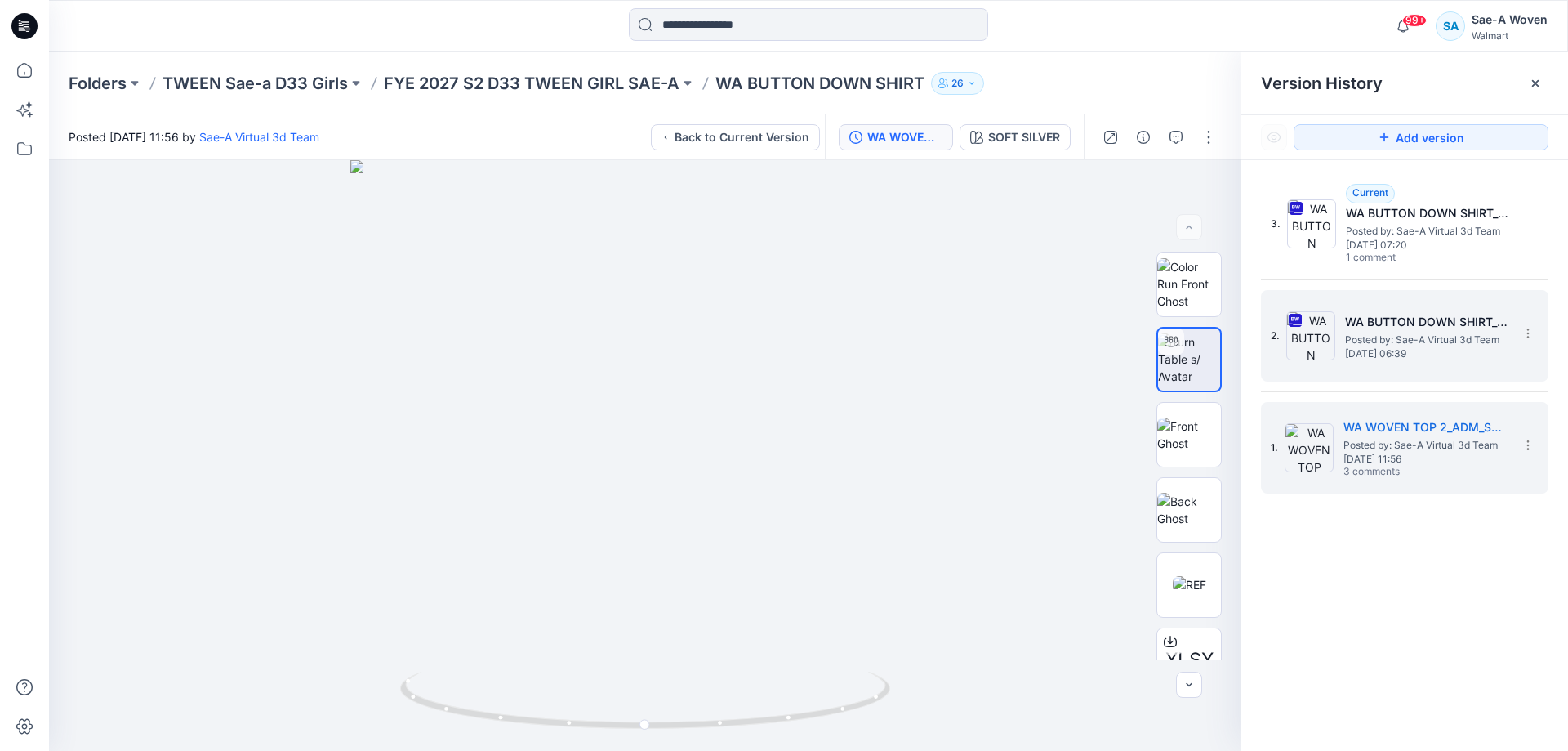
click at [1440, 353] on span "[DATE] 06:39" at bounding box center [1427, 353] width 163 height 11
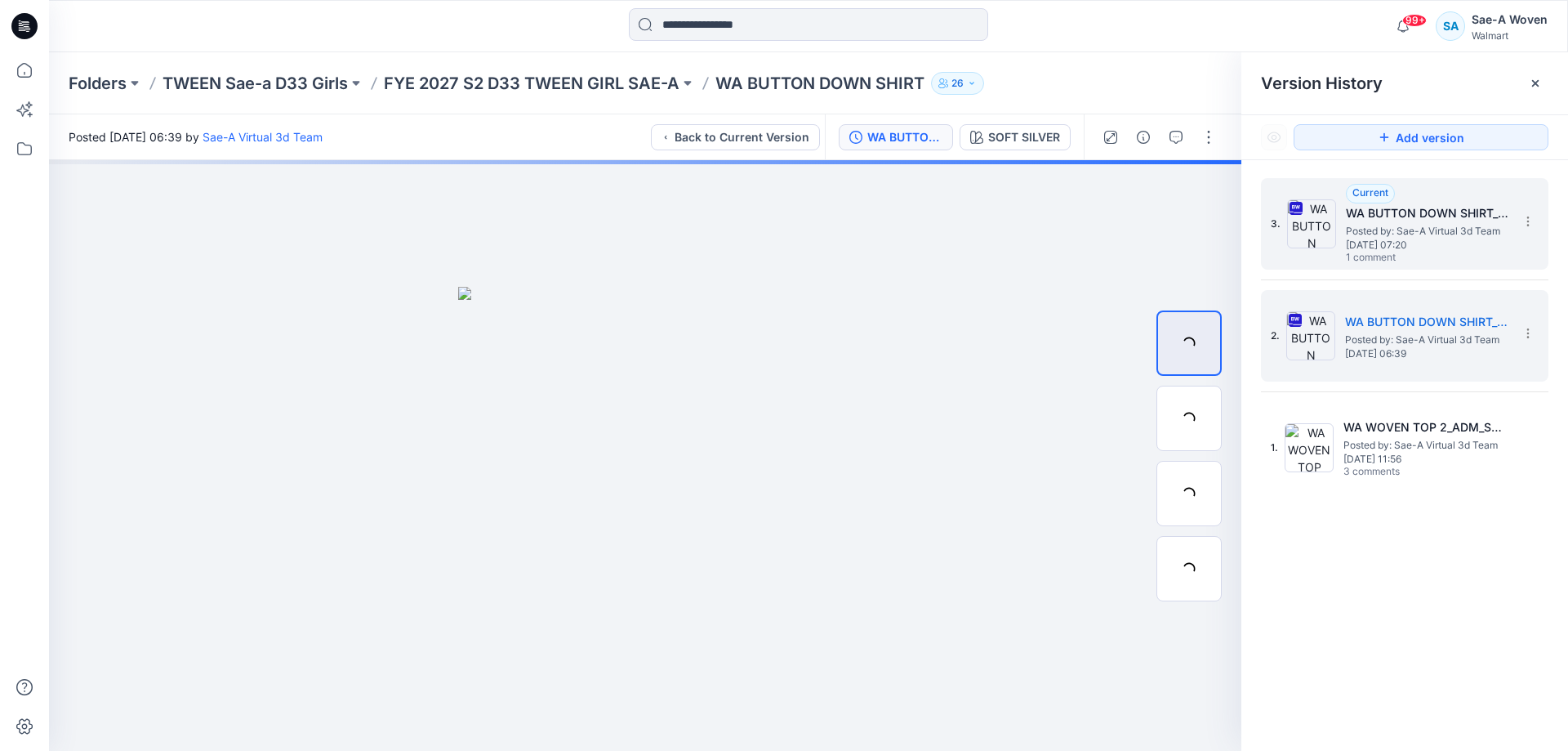
click at [1439, 252] on span "1 comment" at bounding box center [1403, 257] width 115 height 13
